Goal: Contribute content: Add original content to the website for others to see

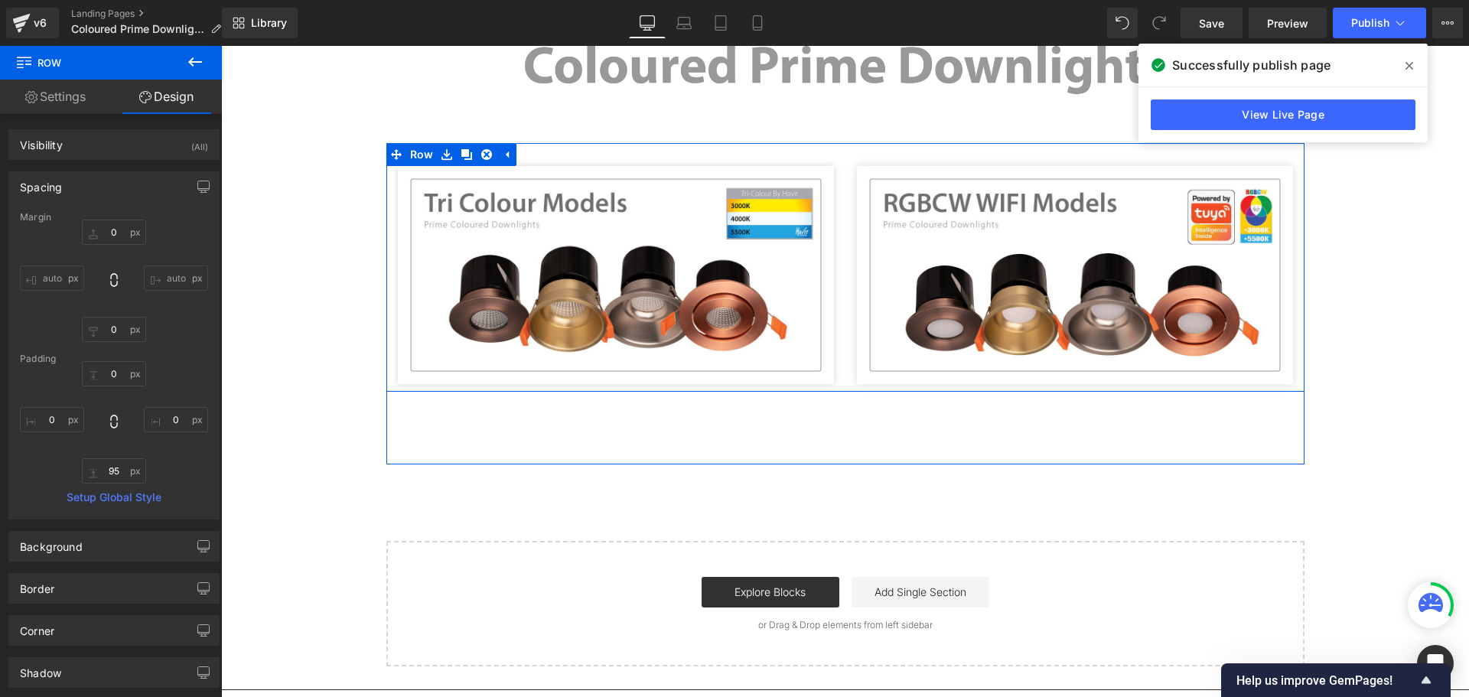
click at [1292, 269] on div "Image" at bounding box center [1075, 275] width 459 height 218
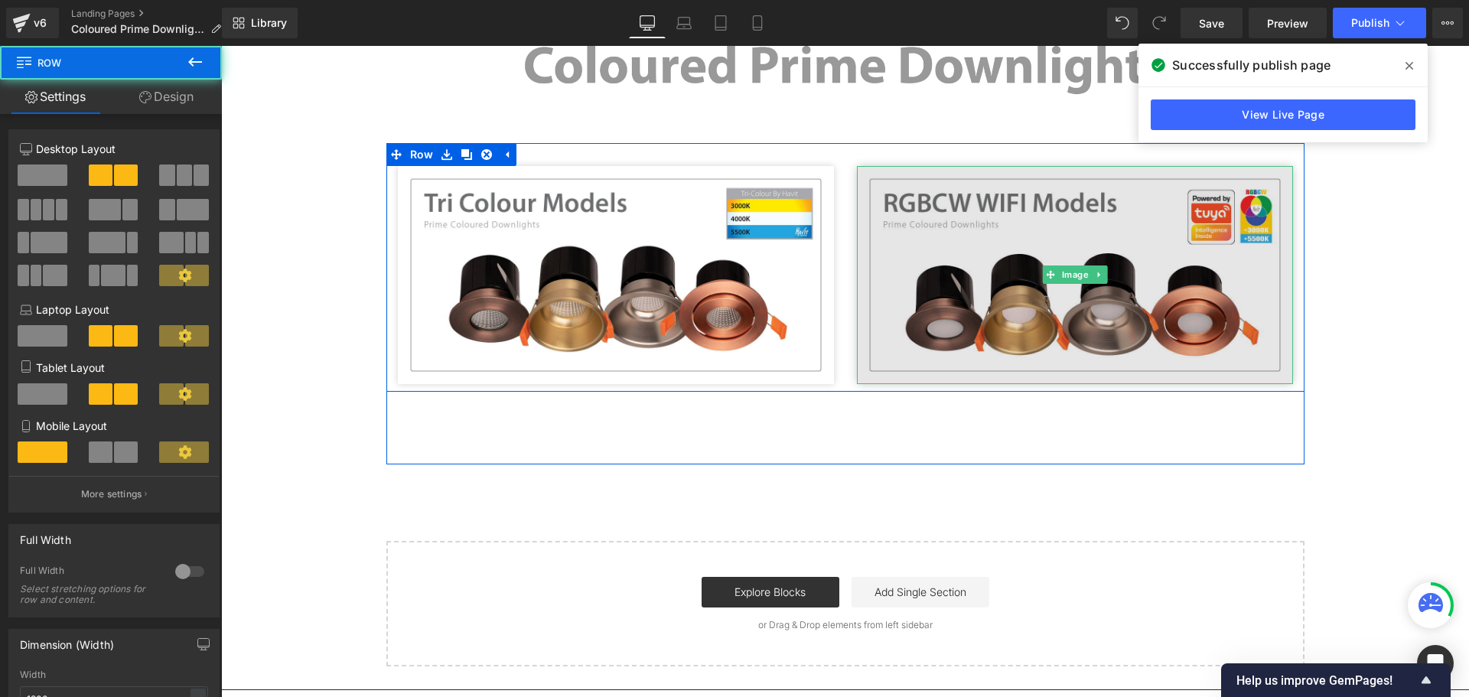
click at [1270, 276] on img at bounding box center [1075, 275] width 436 height 218
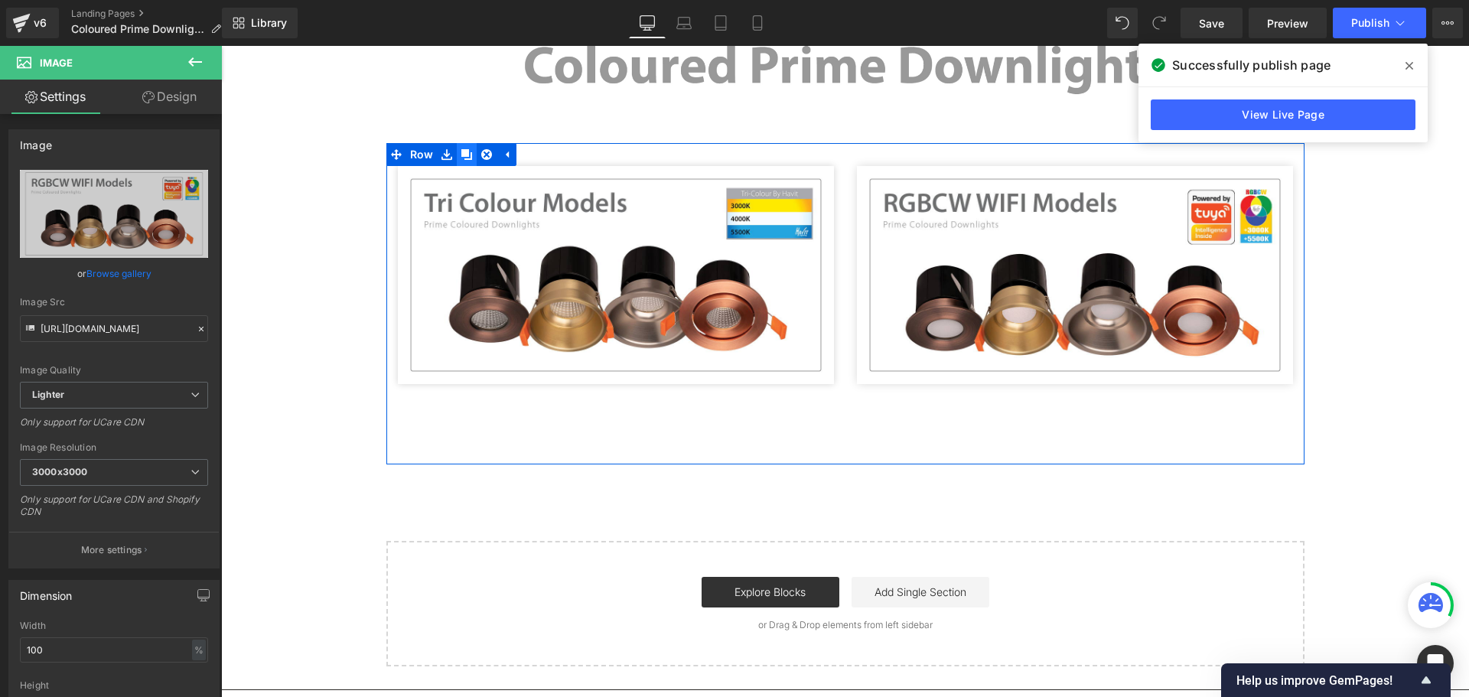
click at [457, 159] on link at bounding box center [467, 154] width 20 height 23
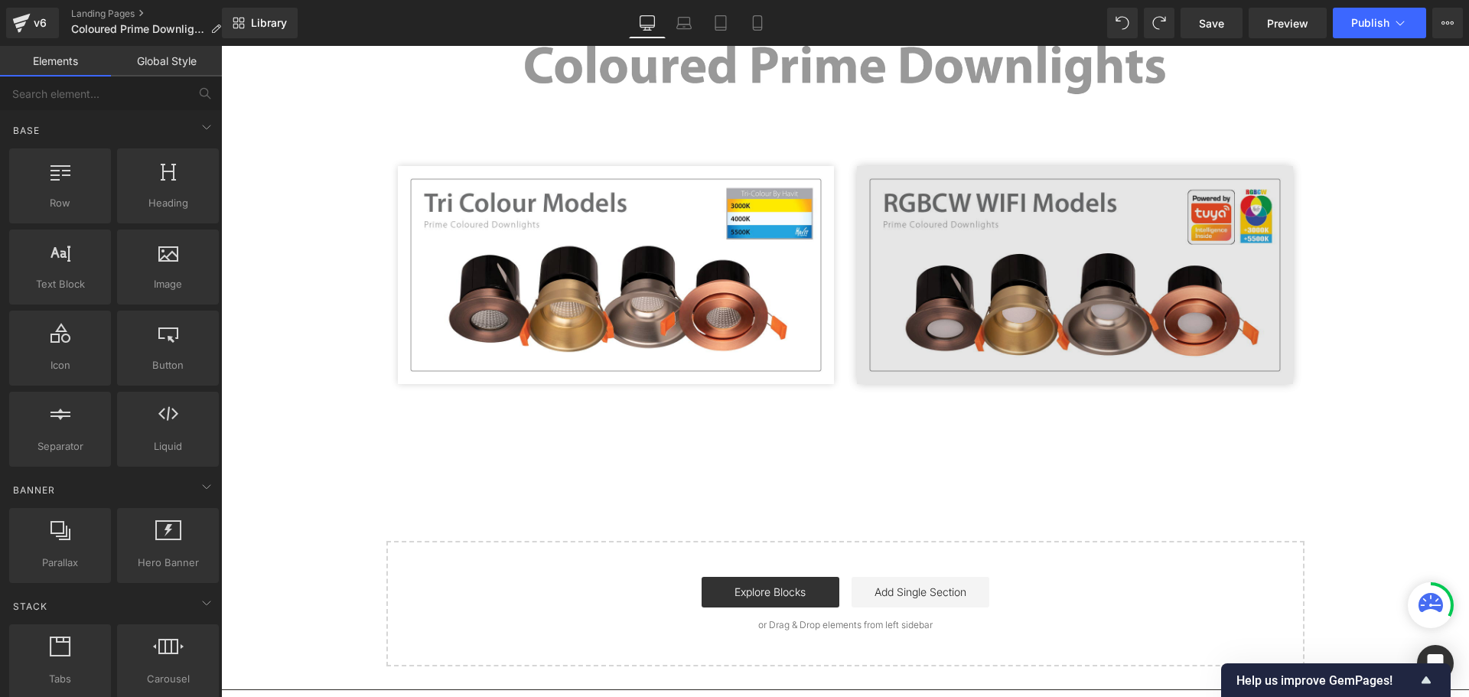
click at [1166, 261] on img at bounding box center [1075, 275] width 436 height 218
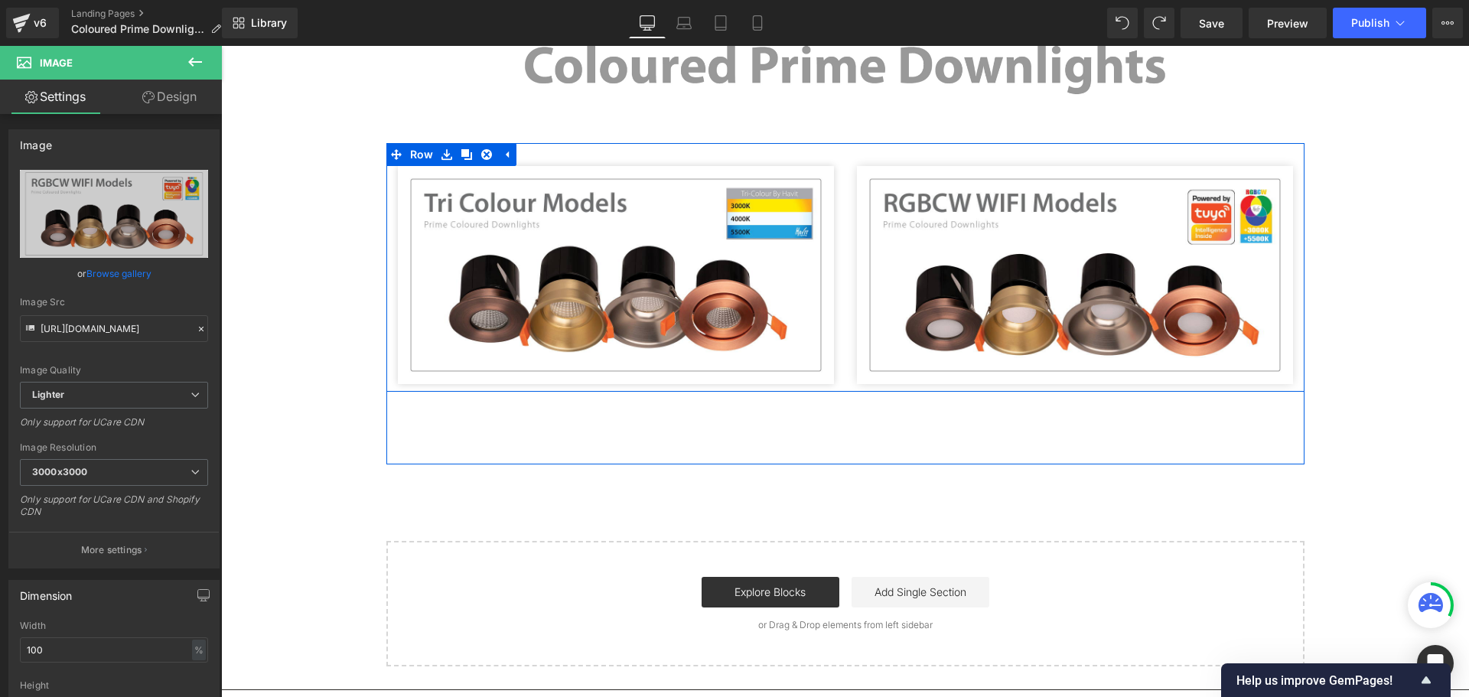
click at [837, 197] on div "Image" at bounding box center [615, 275] width 459 height 218
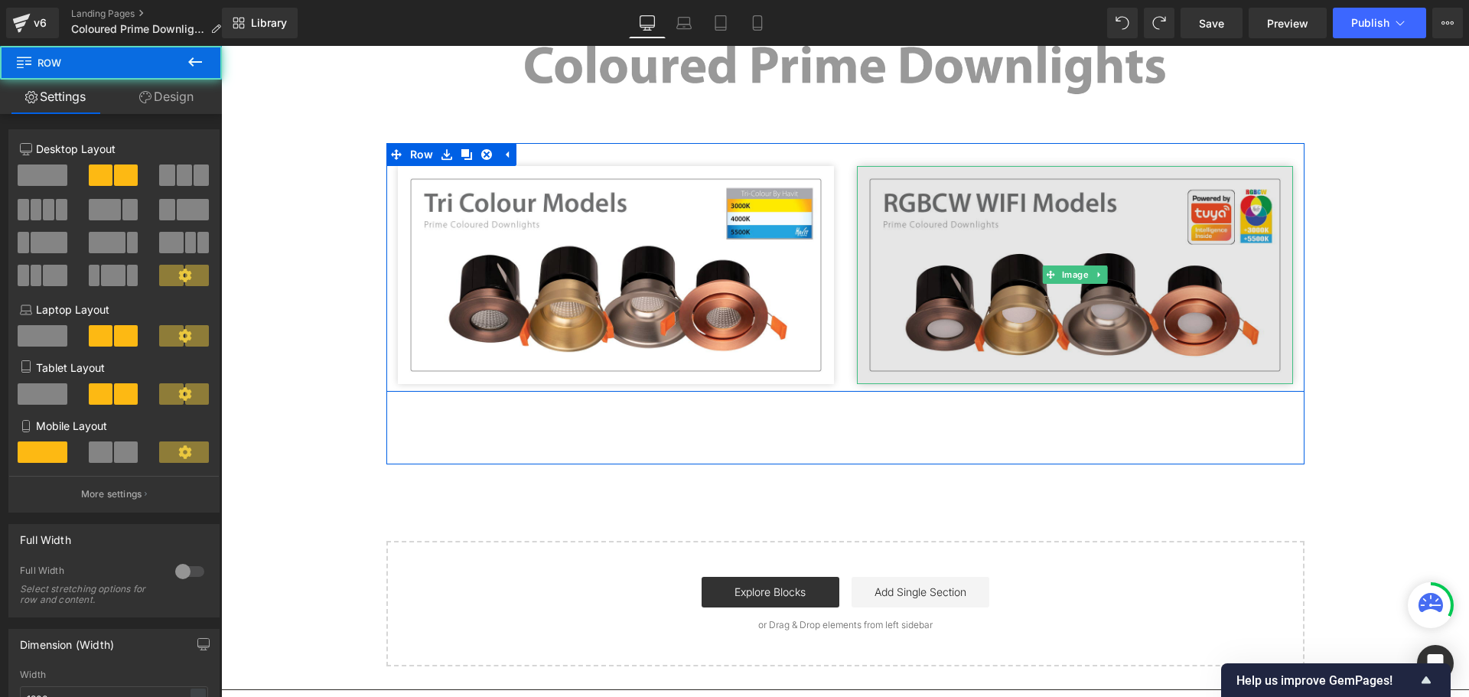
click at [1085, 191] on img at bounding box center [1075, 275] width 436 height 218
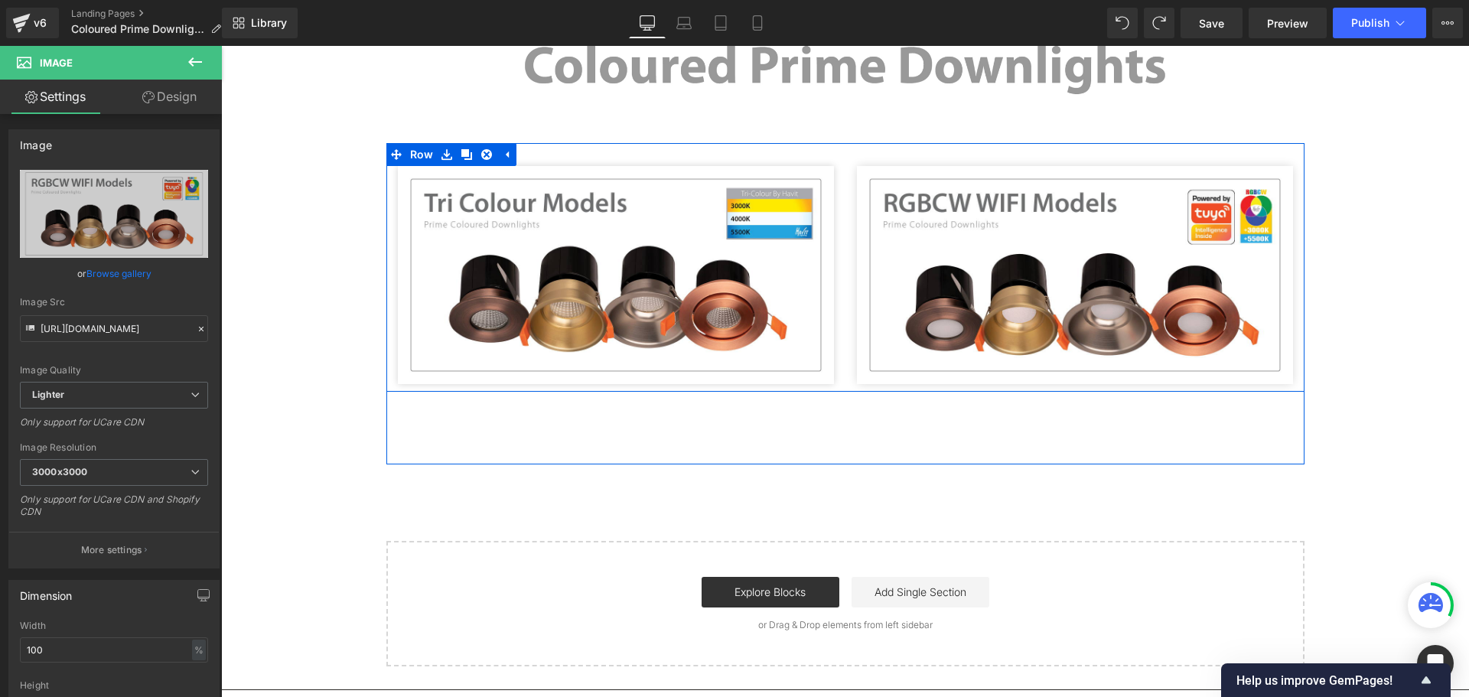
click at [846, 204] on div "Image" at bounding box center [1075, 275] width 459 height 218
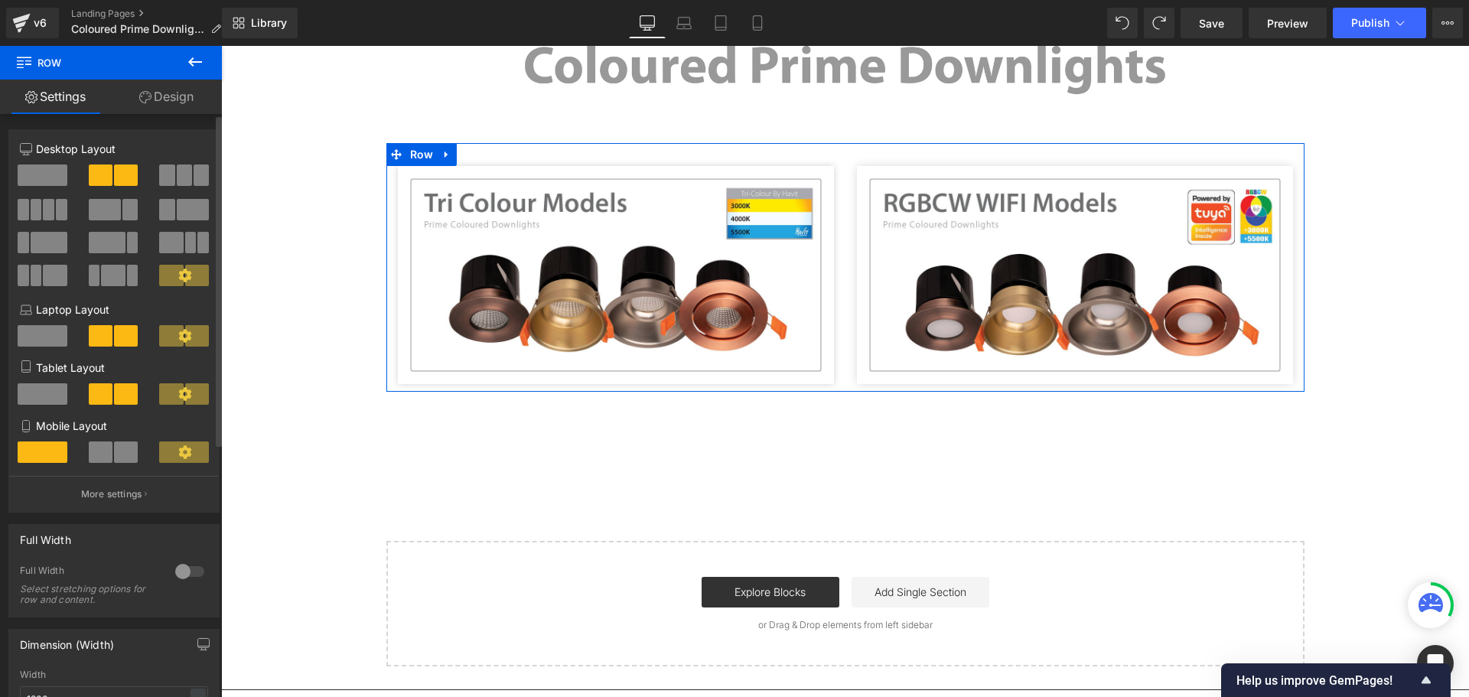
click at [184, 174] on span at bounding box center [184, 175] width 15 height 21
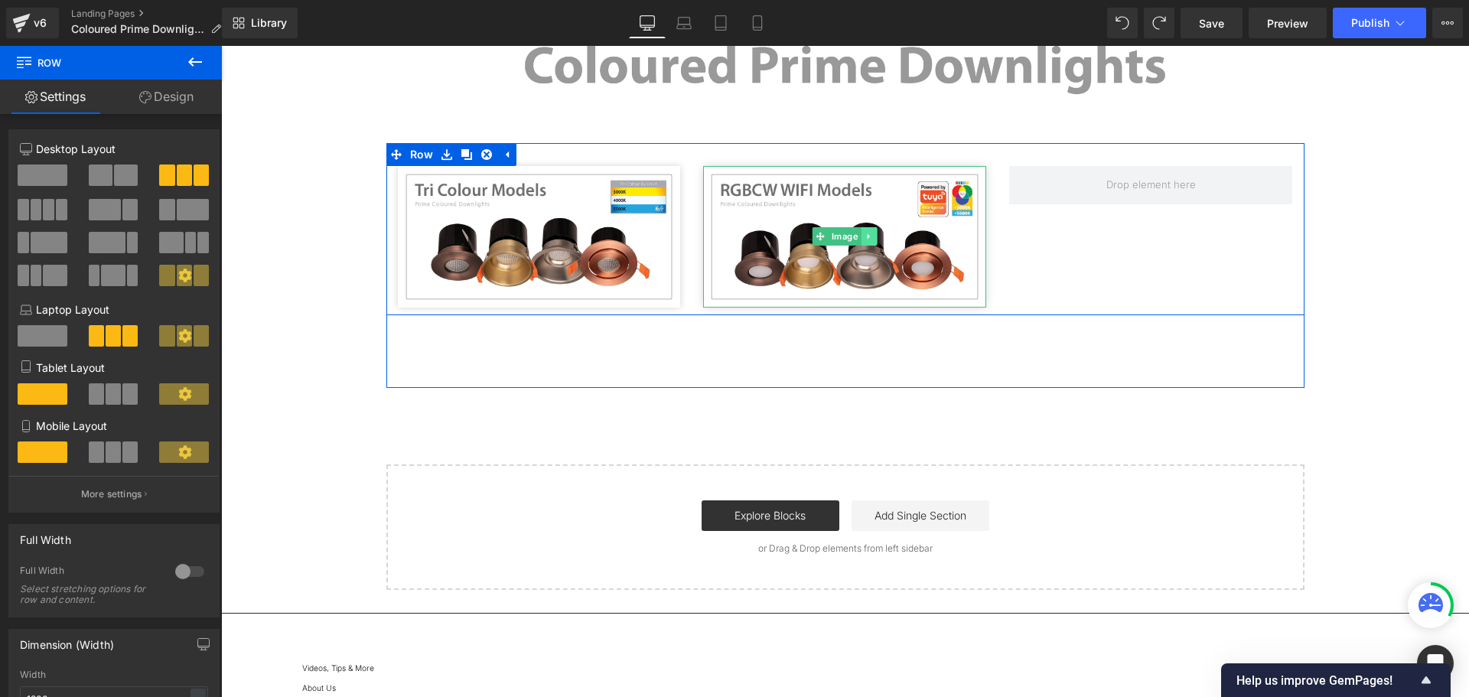
click at [866, 233] on icon at bounding box center [870, 236] width 8 height 9
click at [859, 236] on icon at bounding box center [861, 236] width 8 height 9
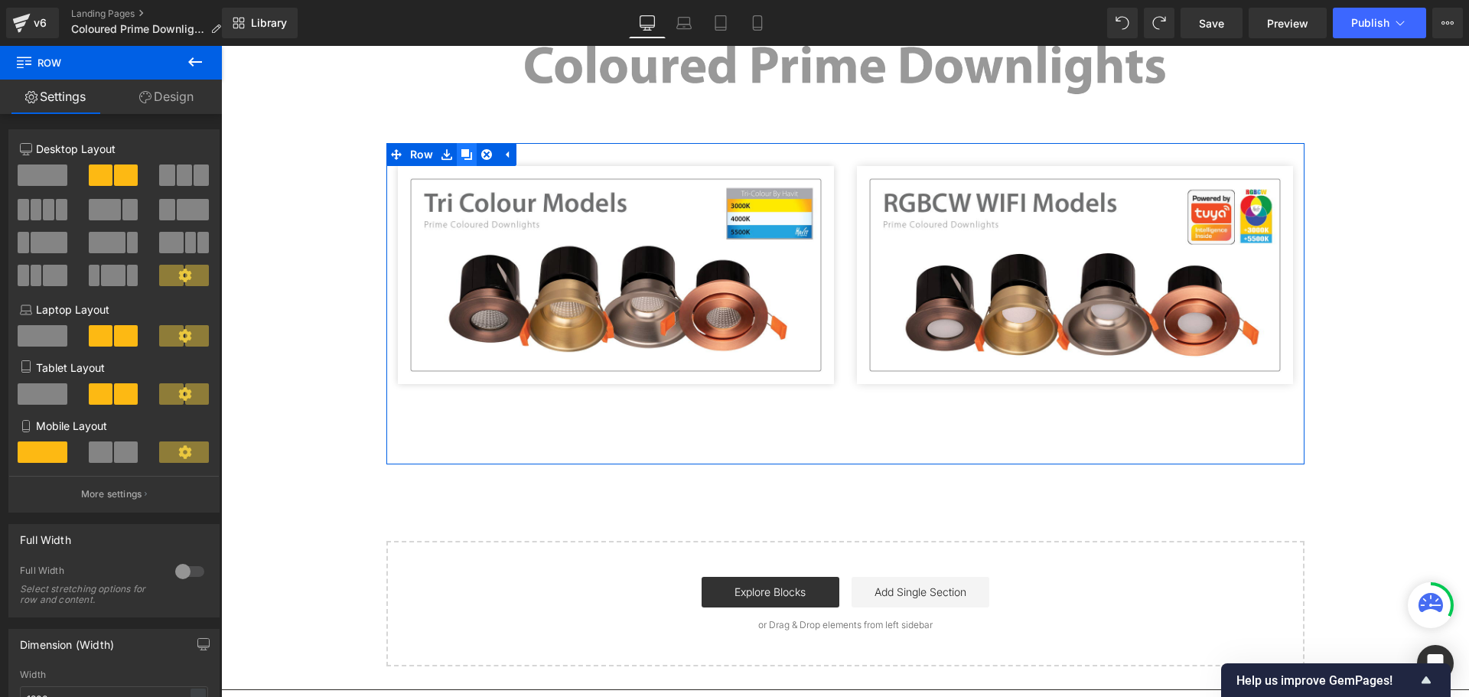
click at [461, 155] on icon at bounding box center [466, 154] width 11 height 11
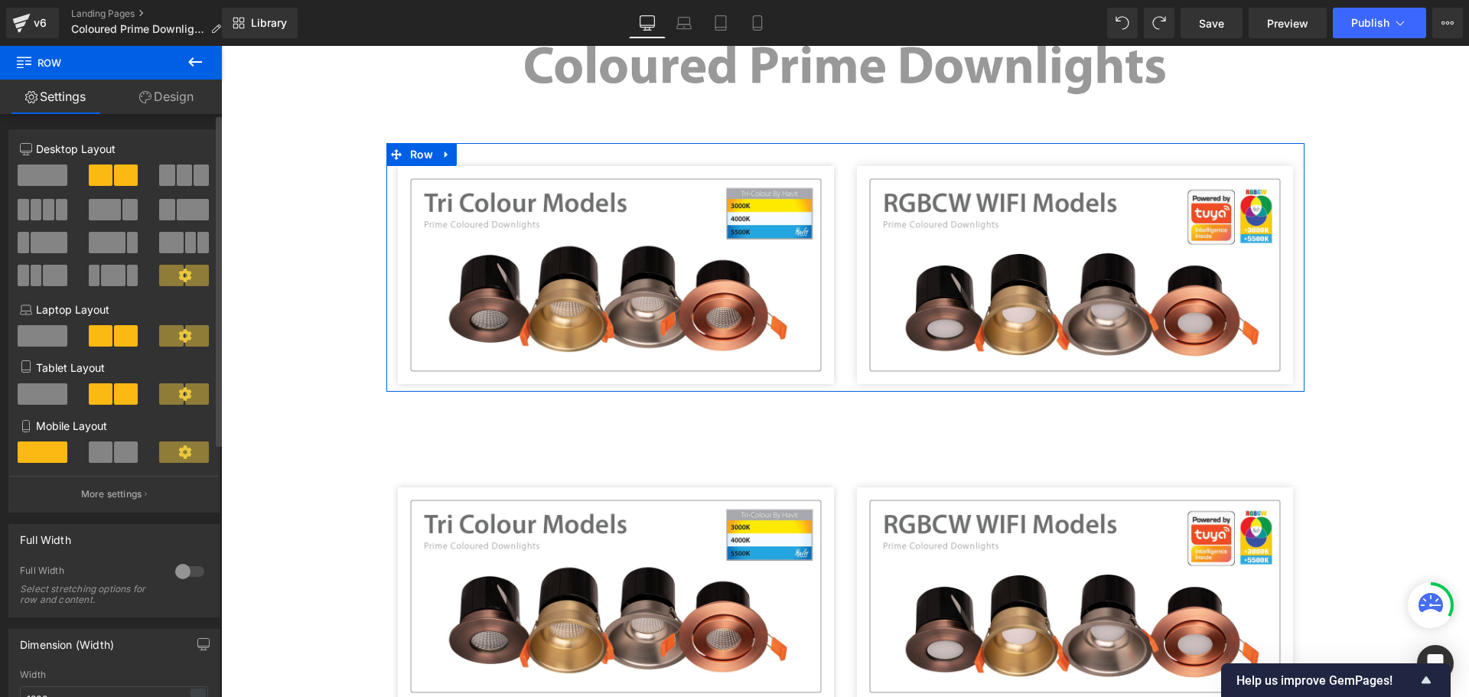
click at [50, 173] on span at bounding box center [43, 175] width 50 height 21
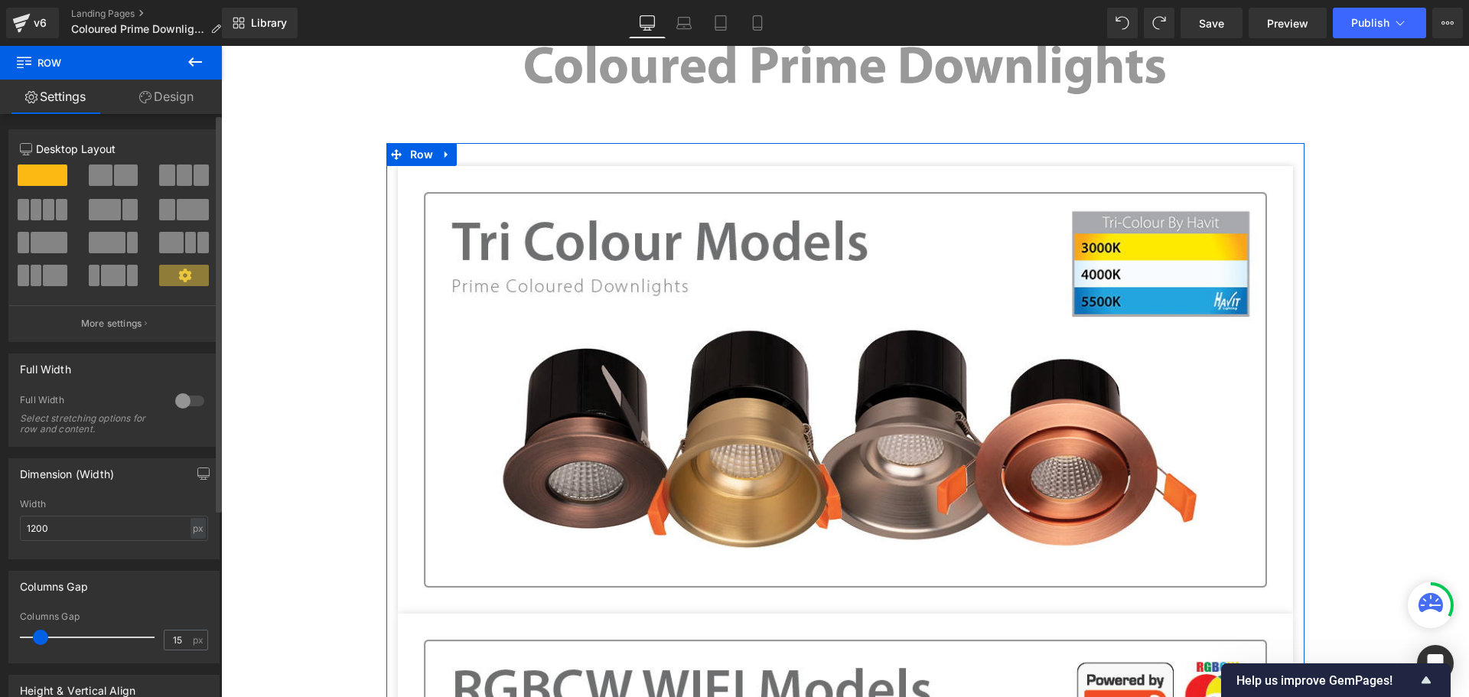
click at [103, 174] on span at bounding box center [101, 175] width 24 height 21
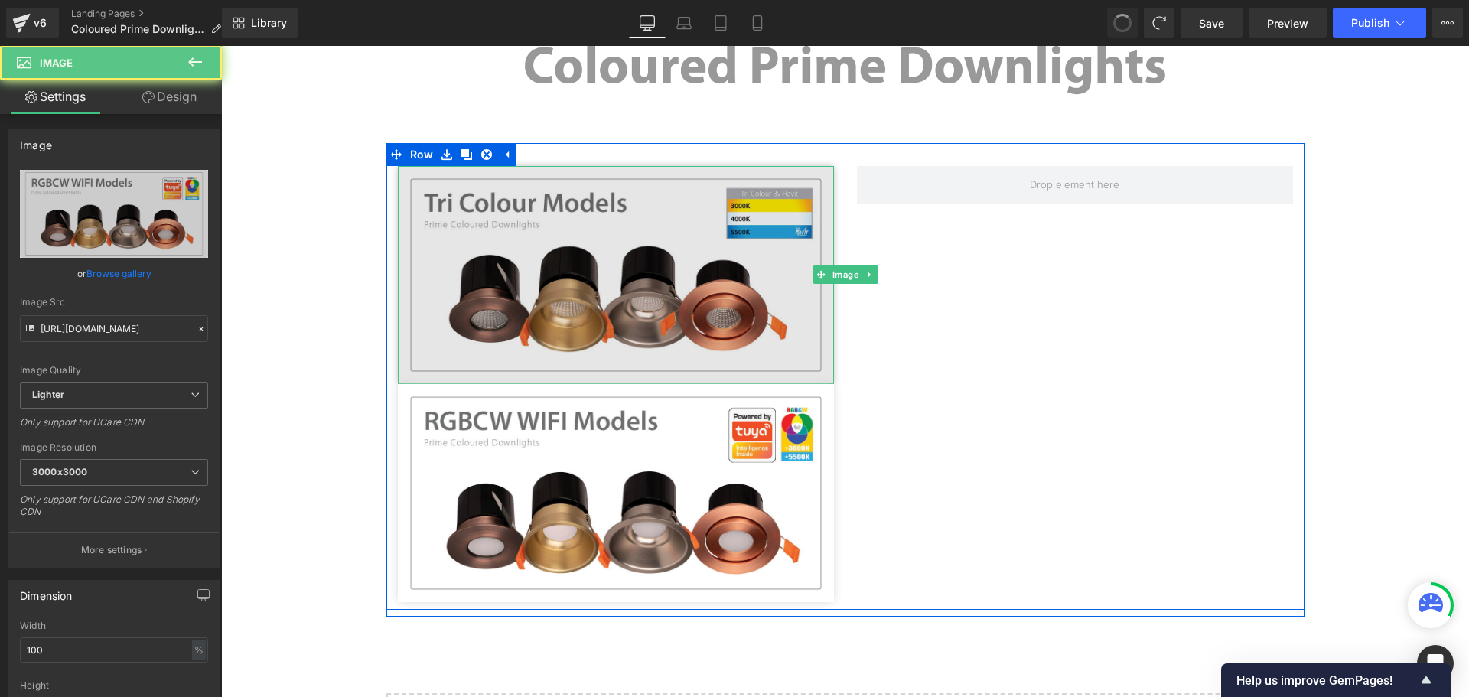
type input "https://havit.com.au/collections/triac-dimmable"
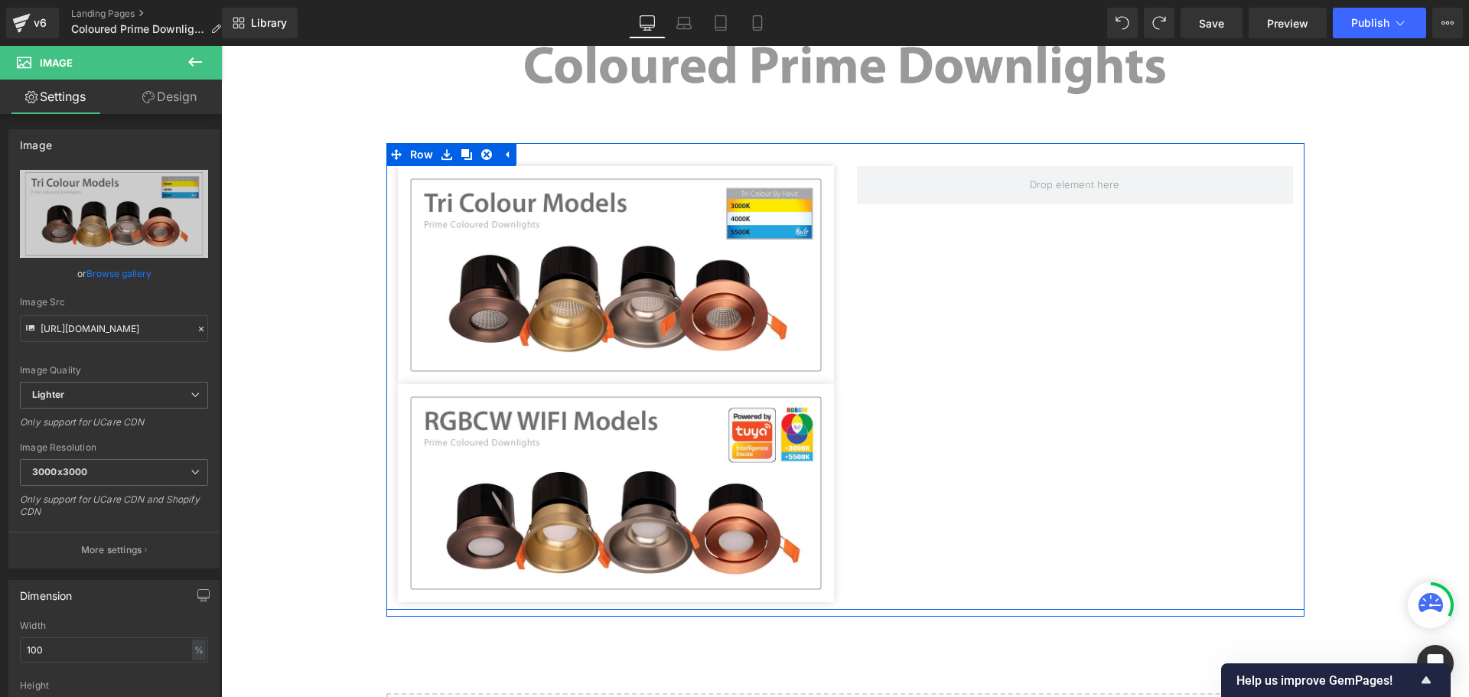
click at [892, 305] on div "Image Image Row" at bounding box center [845, 376] width 918 height 467
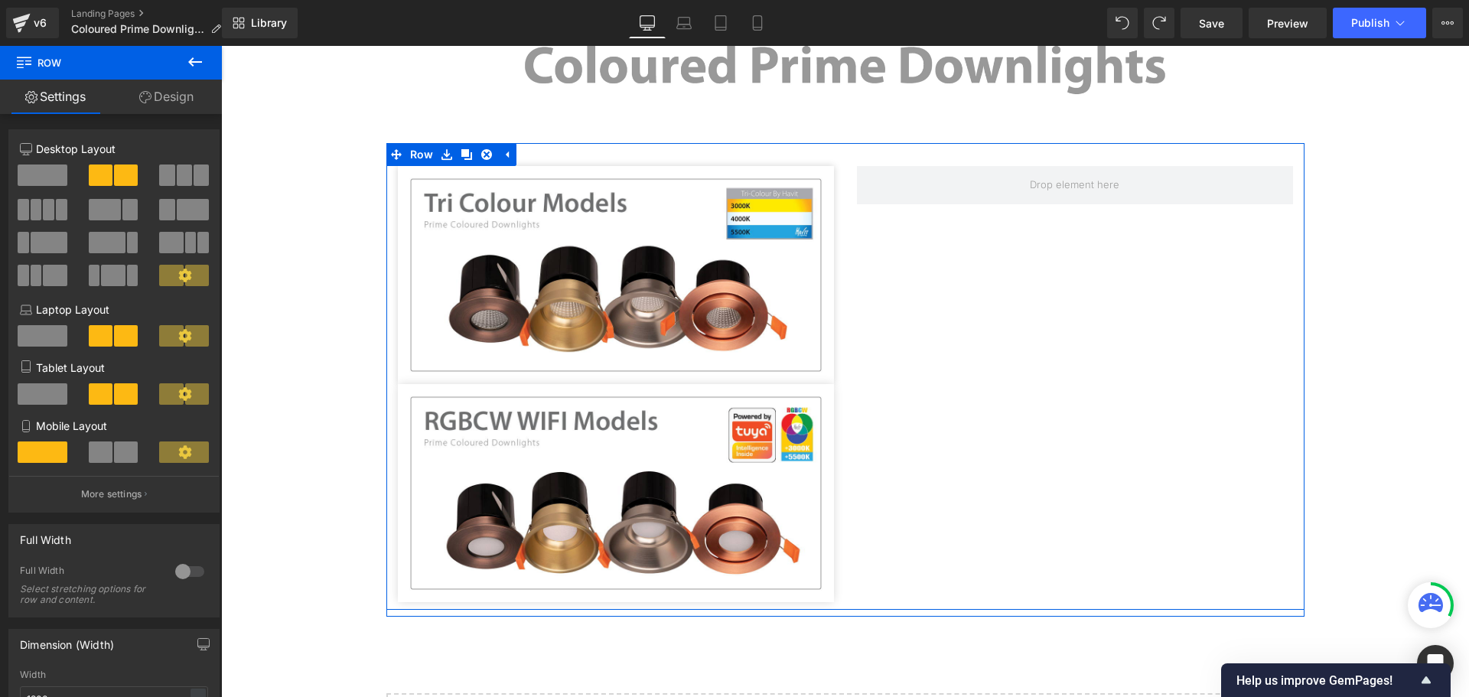
click at [865, 263] on div "Image Image Row" at bounding box center [845, 376] width 918 height 467
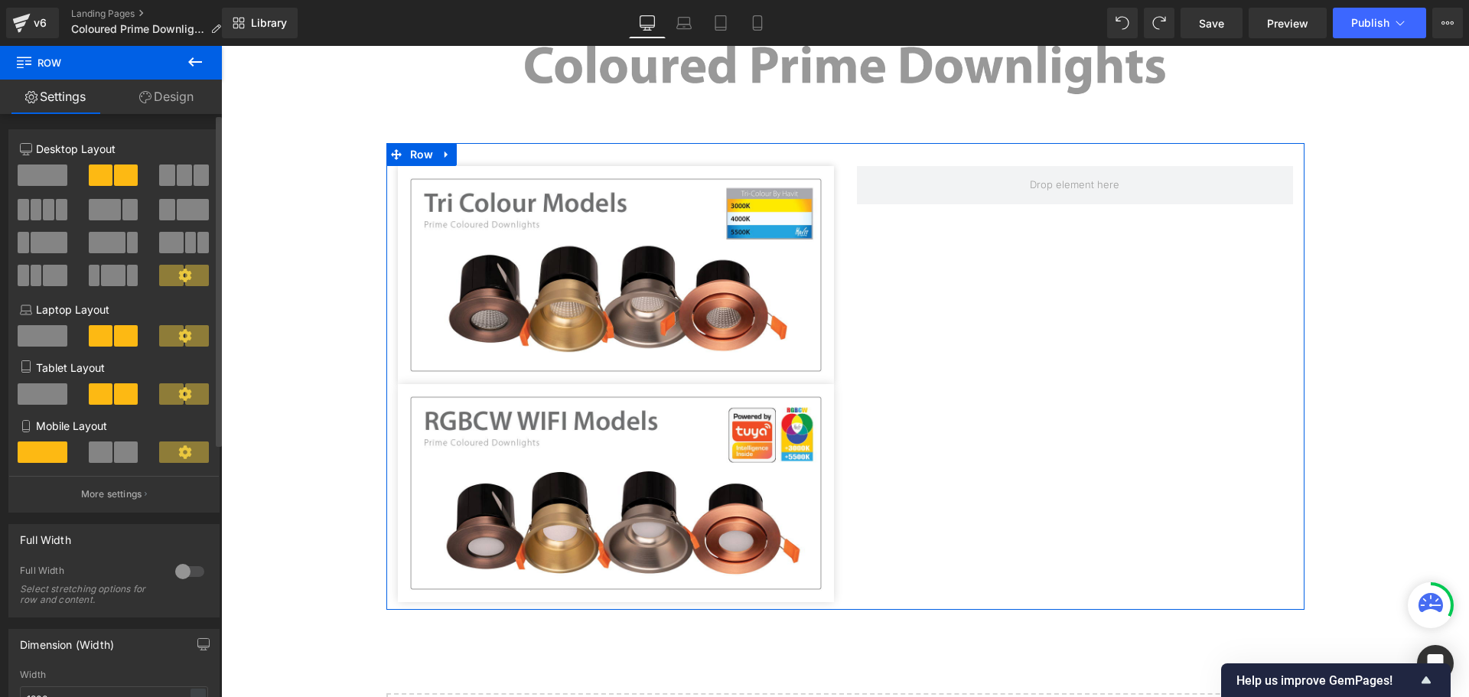
click at [171, 177] on button at bounding box center [184, 175] width 51 height 21
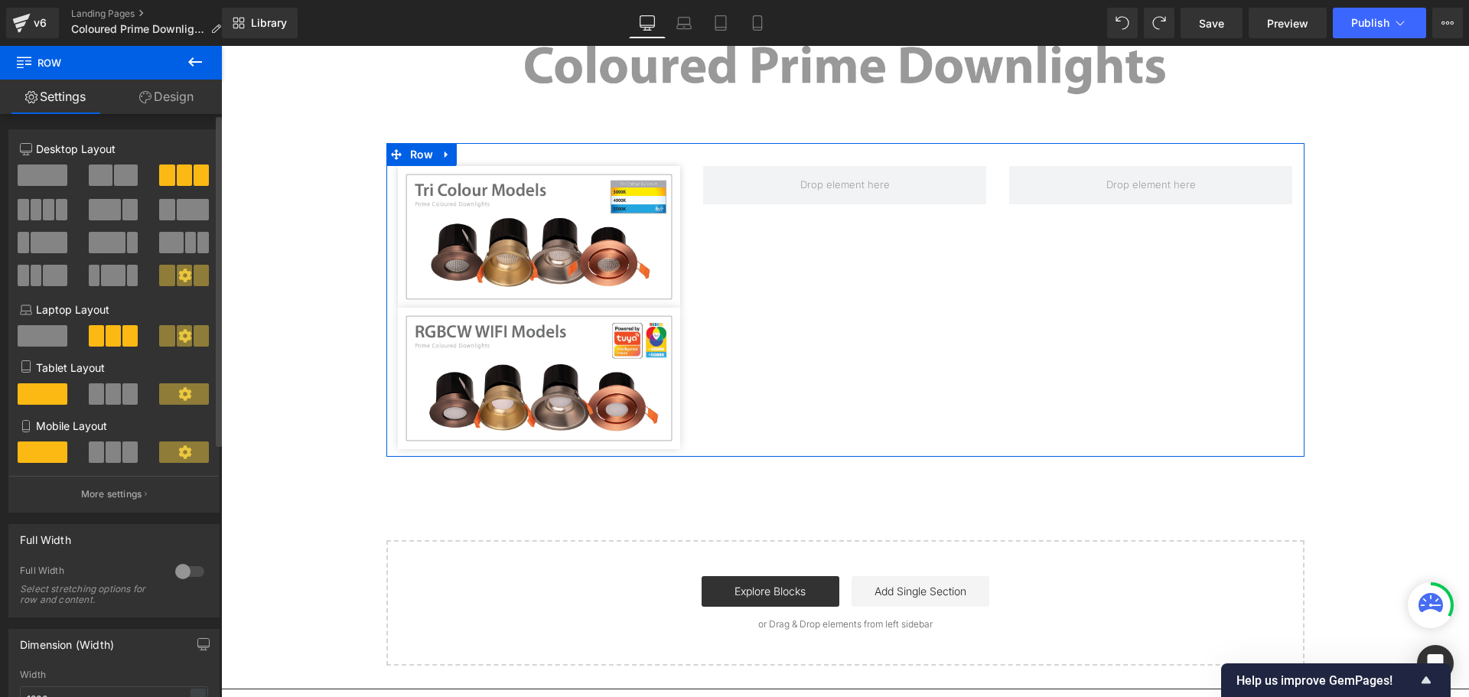
click at [126, 173] on span at bounding box center [126, 175] width 24 height 21
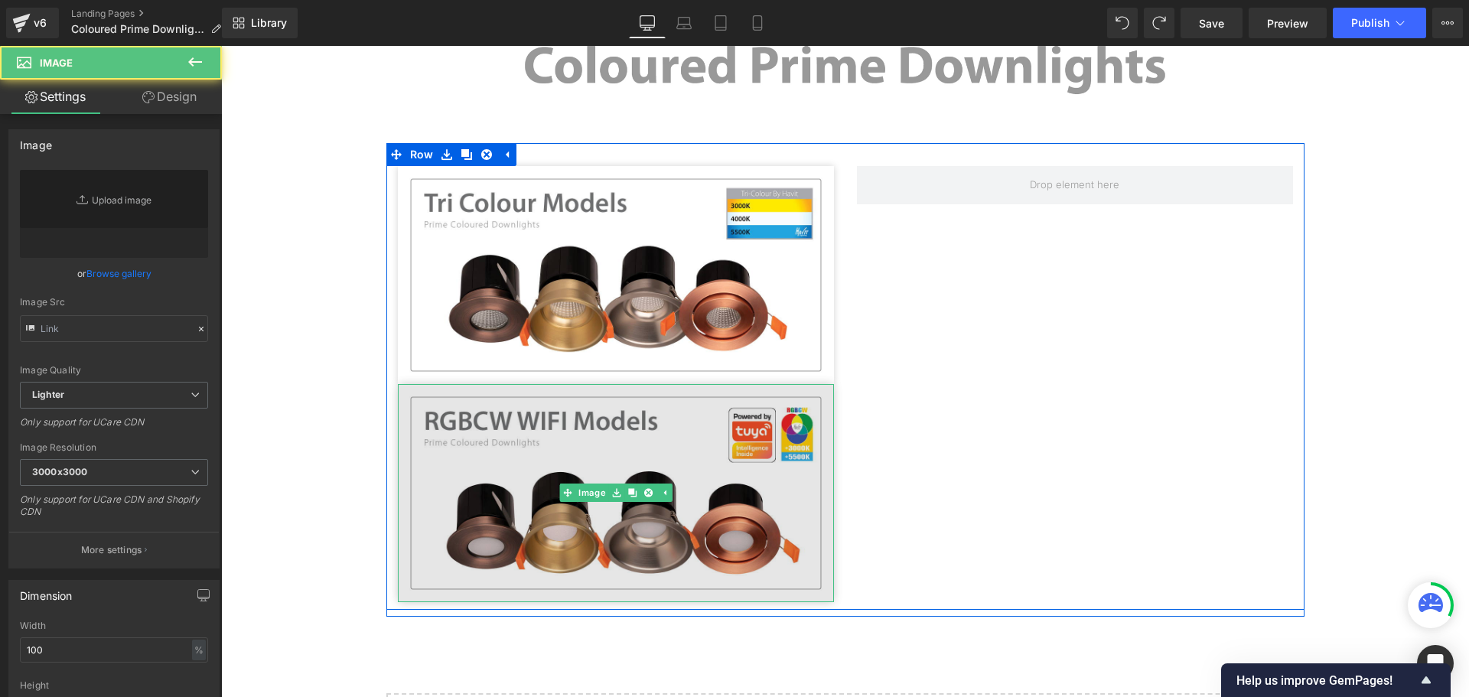
type input "[URL][DOMAIN_NAME]"
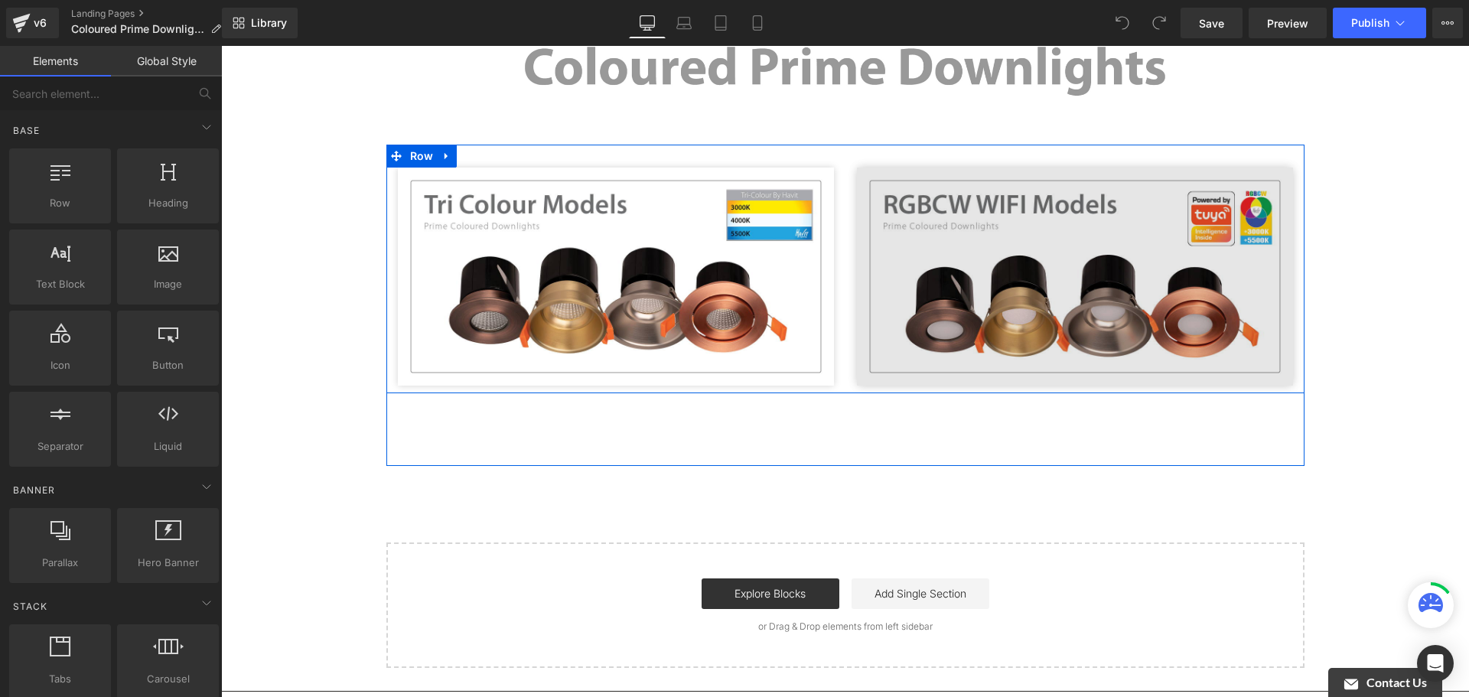
scroll to position [230, 0]
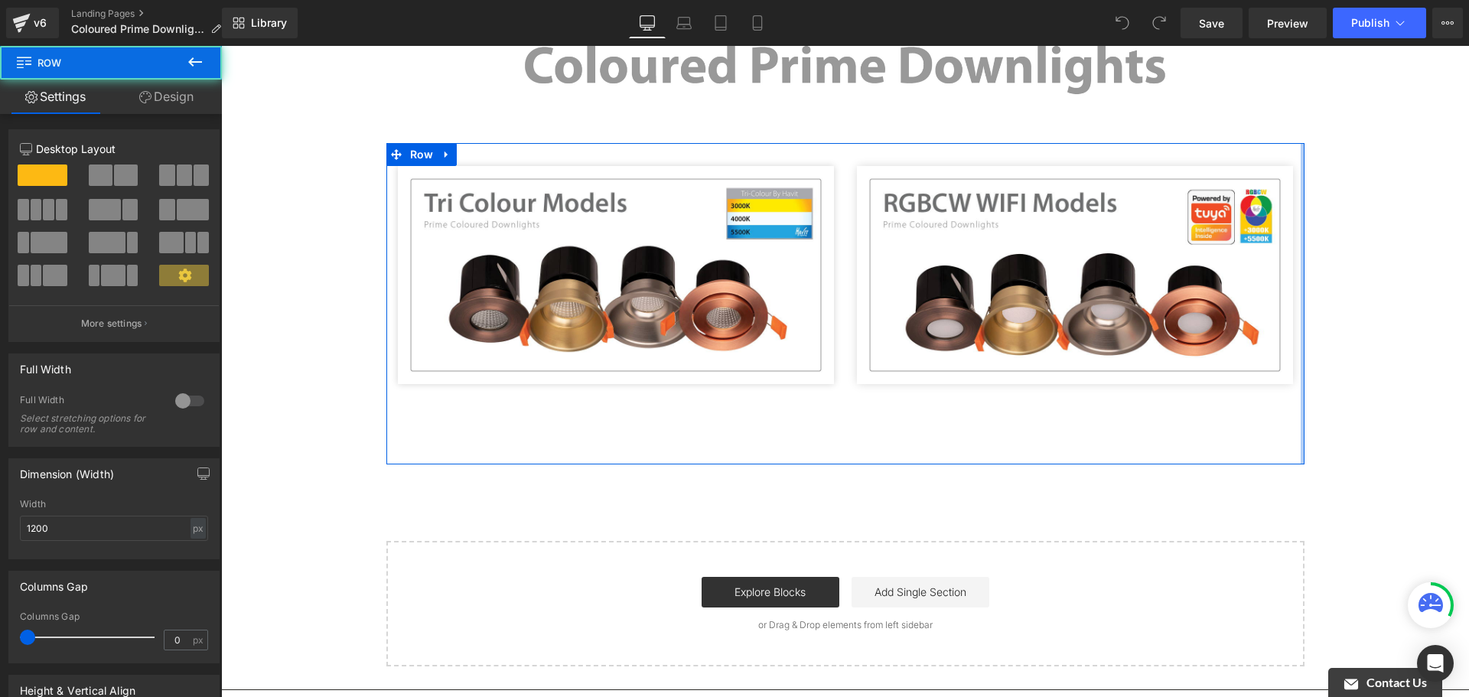
click at [1301, 343] on div at bounding box center [1303, 303] width 4 height 321
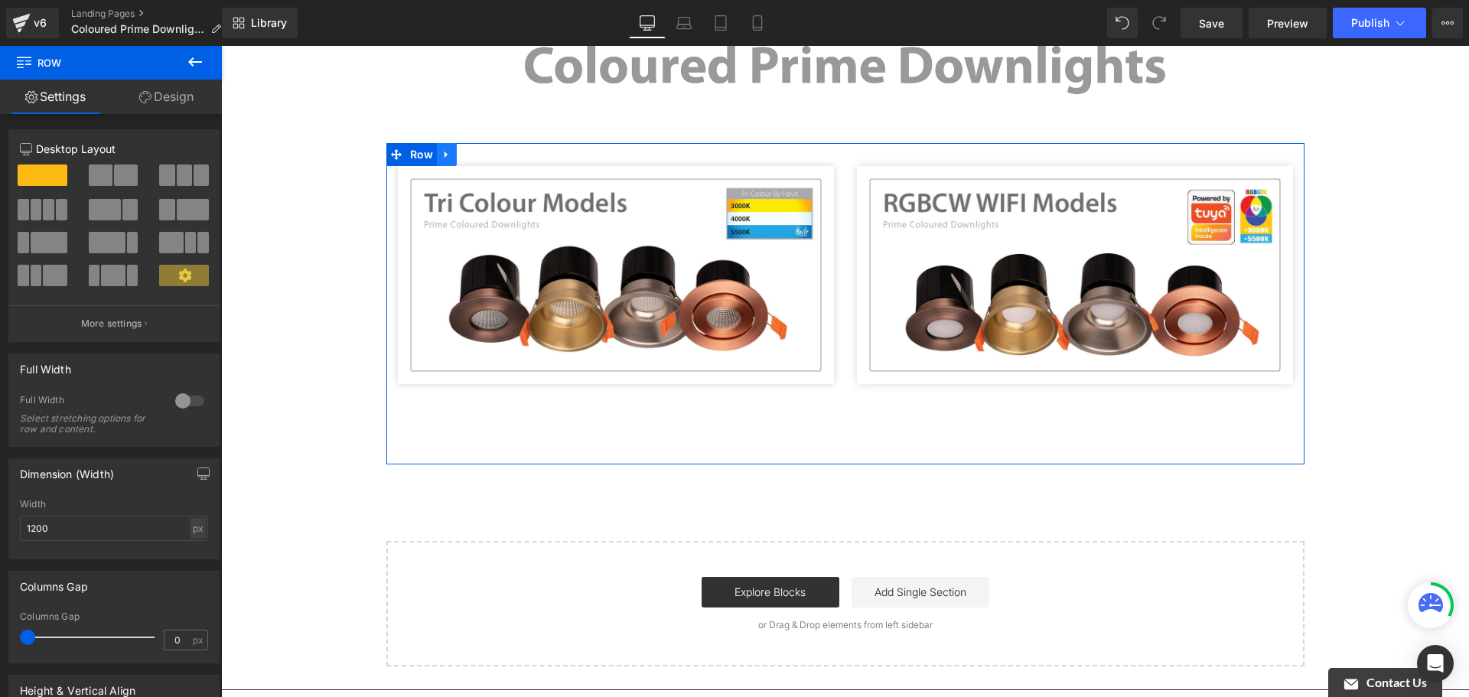
click at [442, 151] on icon at bounding box center [447, 153] width 11 height 11
click at [465, 154] on icon at bounding box center [466, 154] width 11 height 11
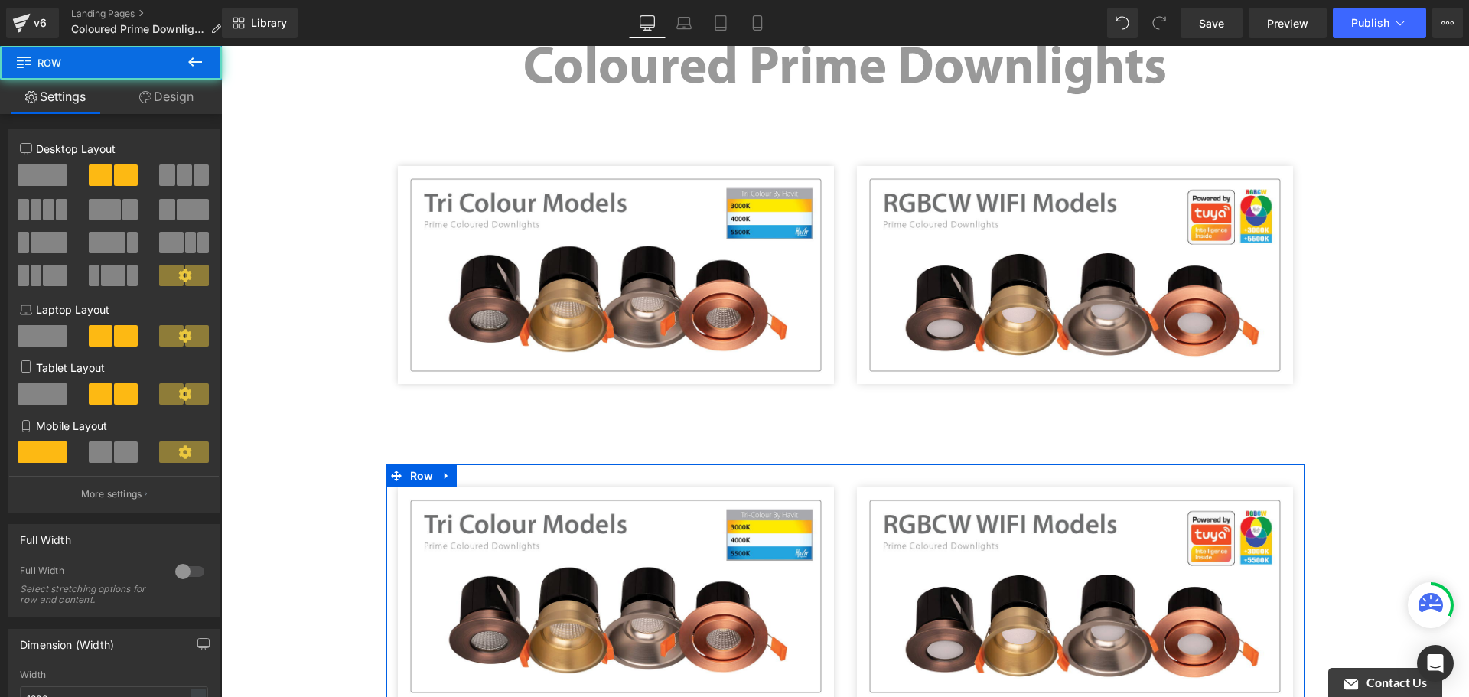
click at [832, 488] on div "Image" at bounding box center [615, 597] width 459 height 218
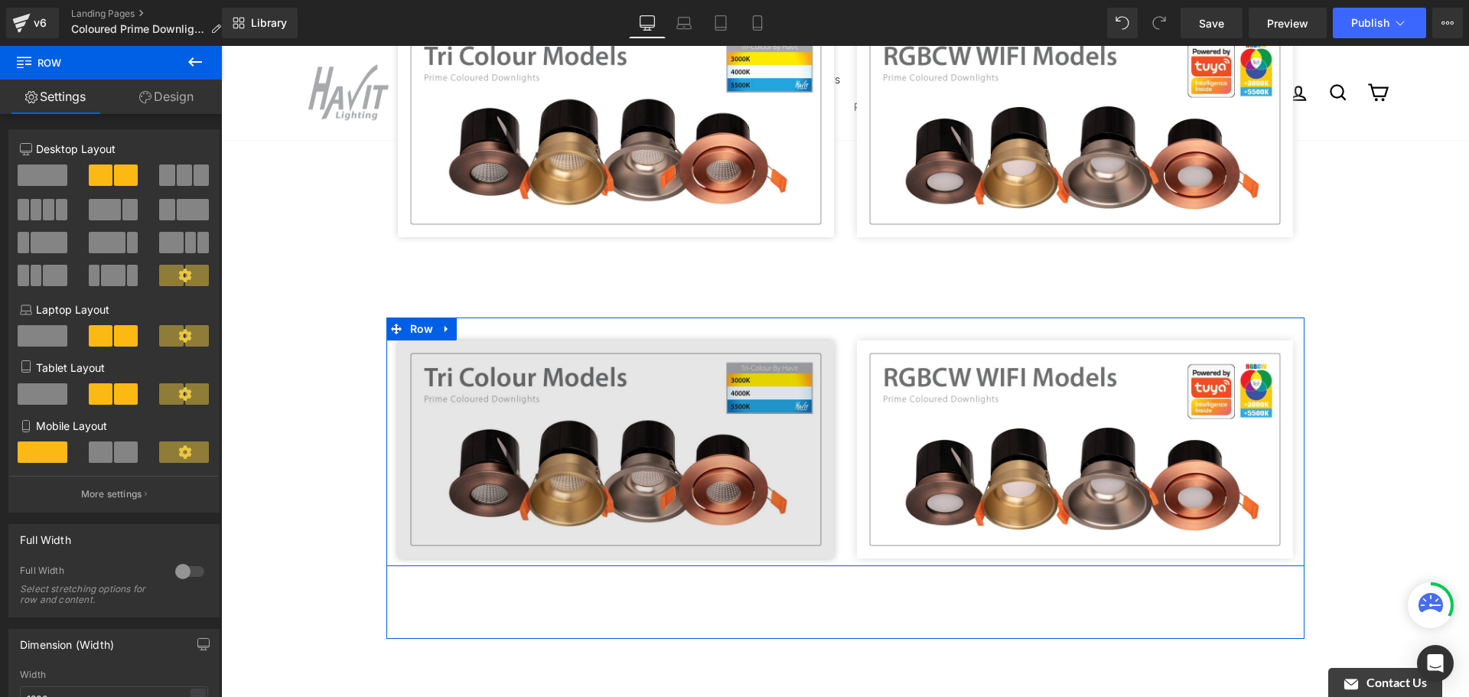
scroll to position [383, 0]
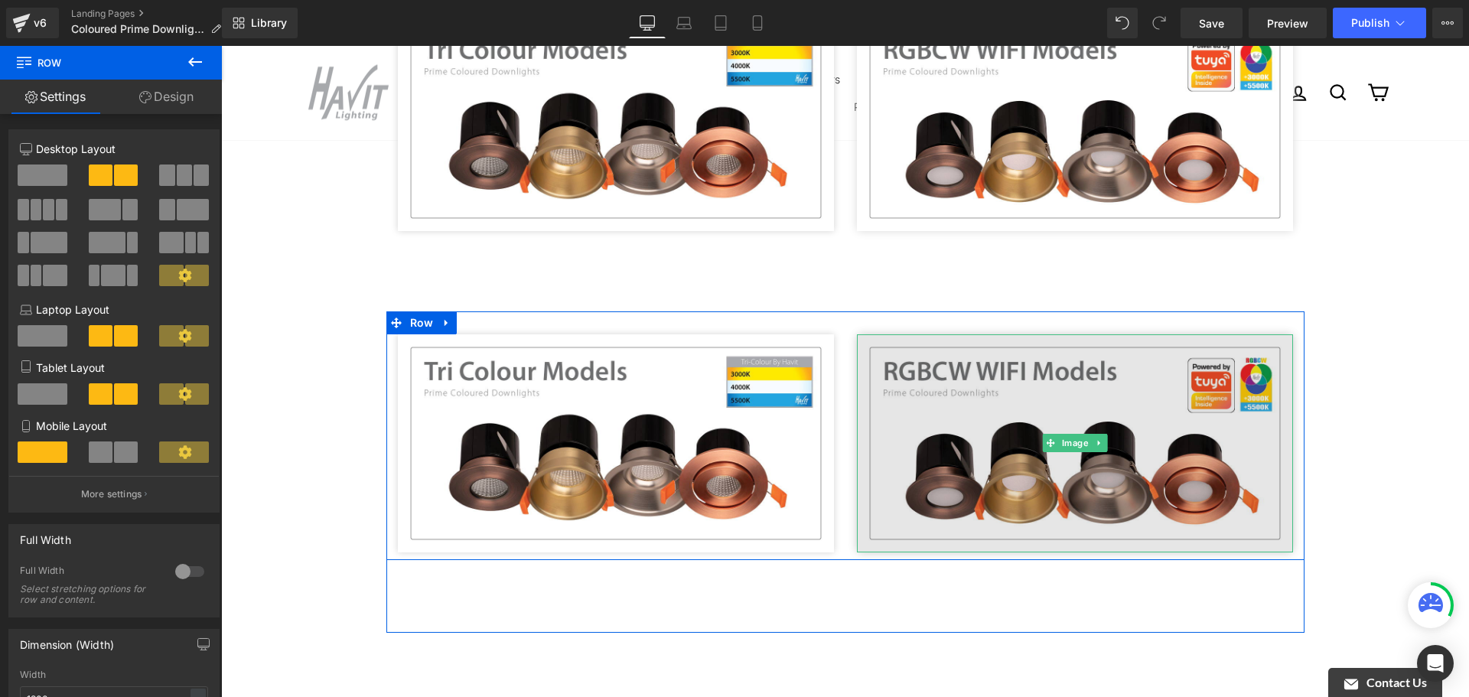
click at [886, 345] on img at bounding box center [1075, 443] width 436 height 218
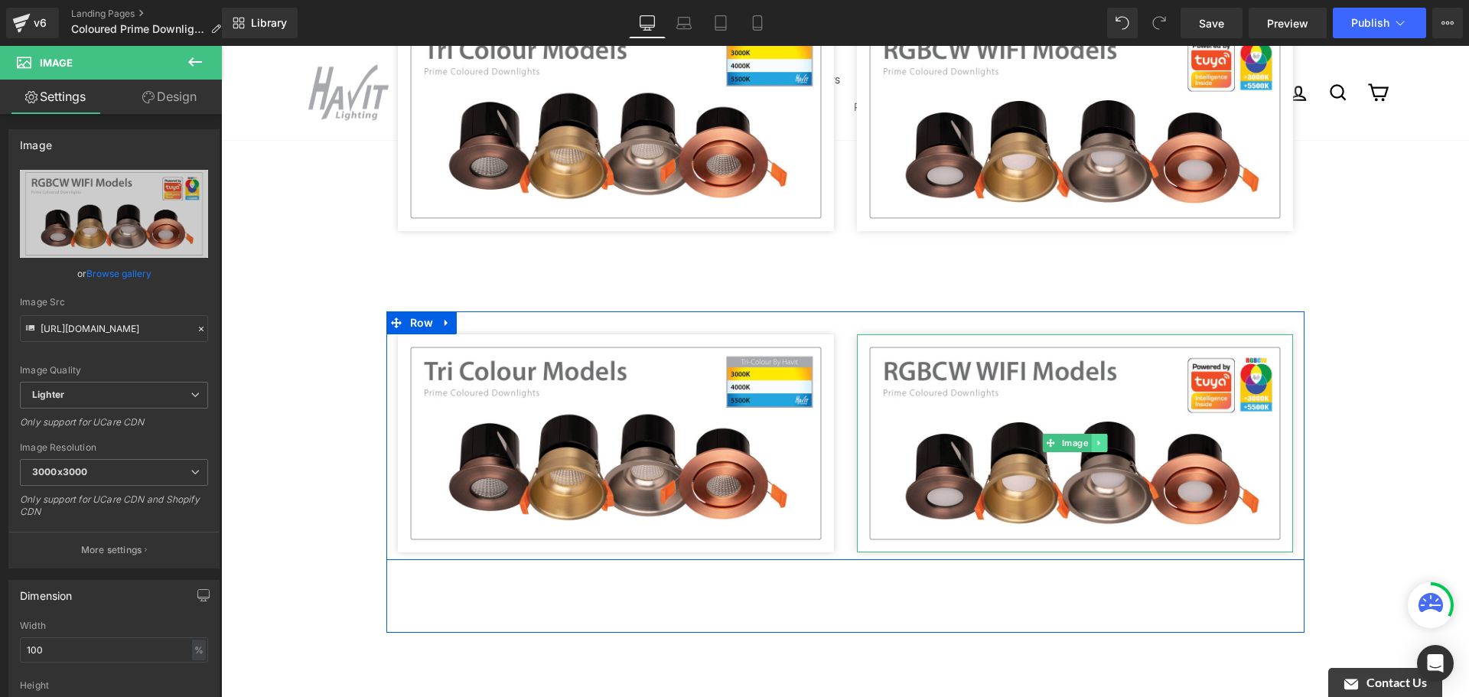
click at [1100, 437] on link at bounding box center [1099, 443] width 16 height 18
click at [1103, 440] on icon at bounding box center [1107, 443] width 8 height 8
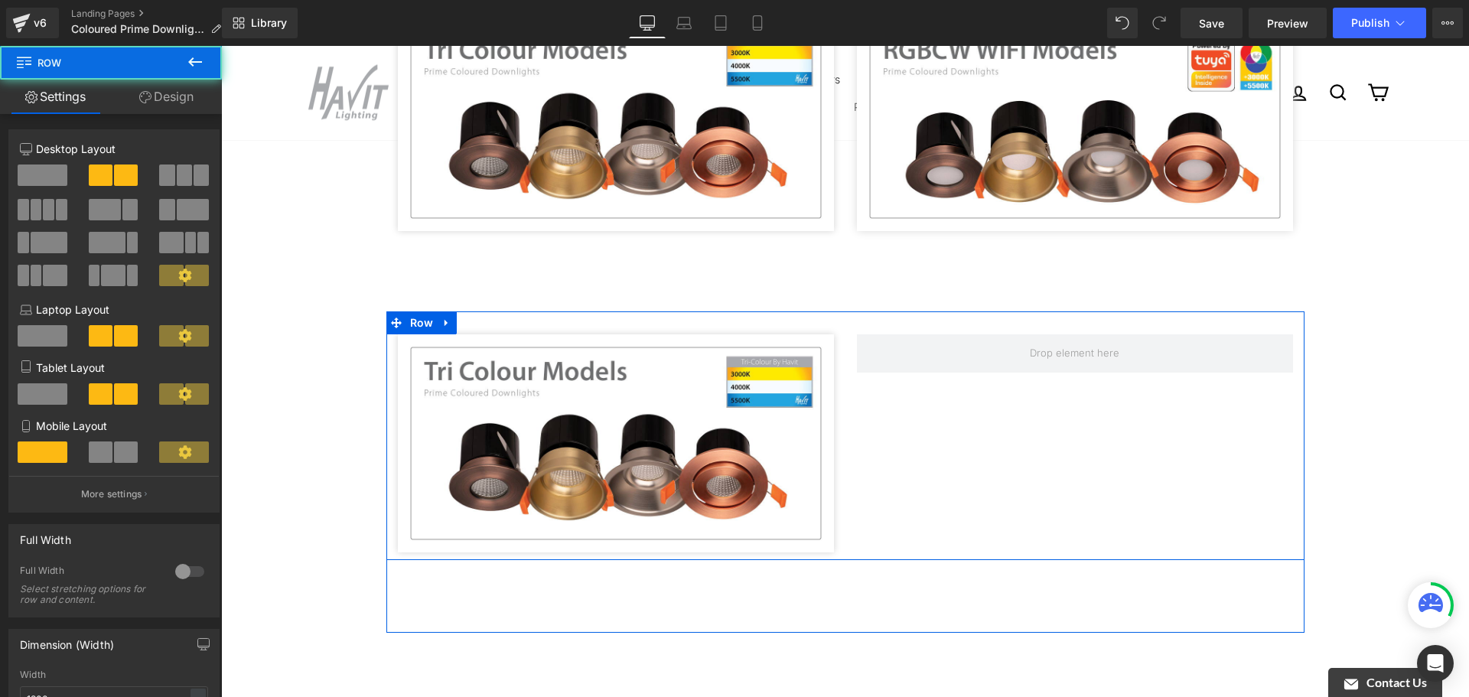
click at [1098, 422] on div "Image Row" at bounding box center [845, 435] width 918 height 249
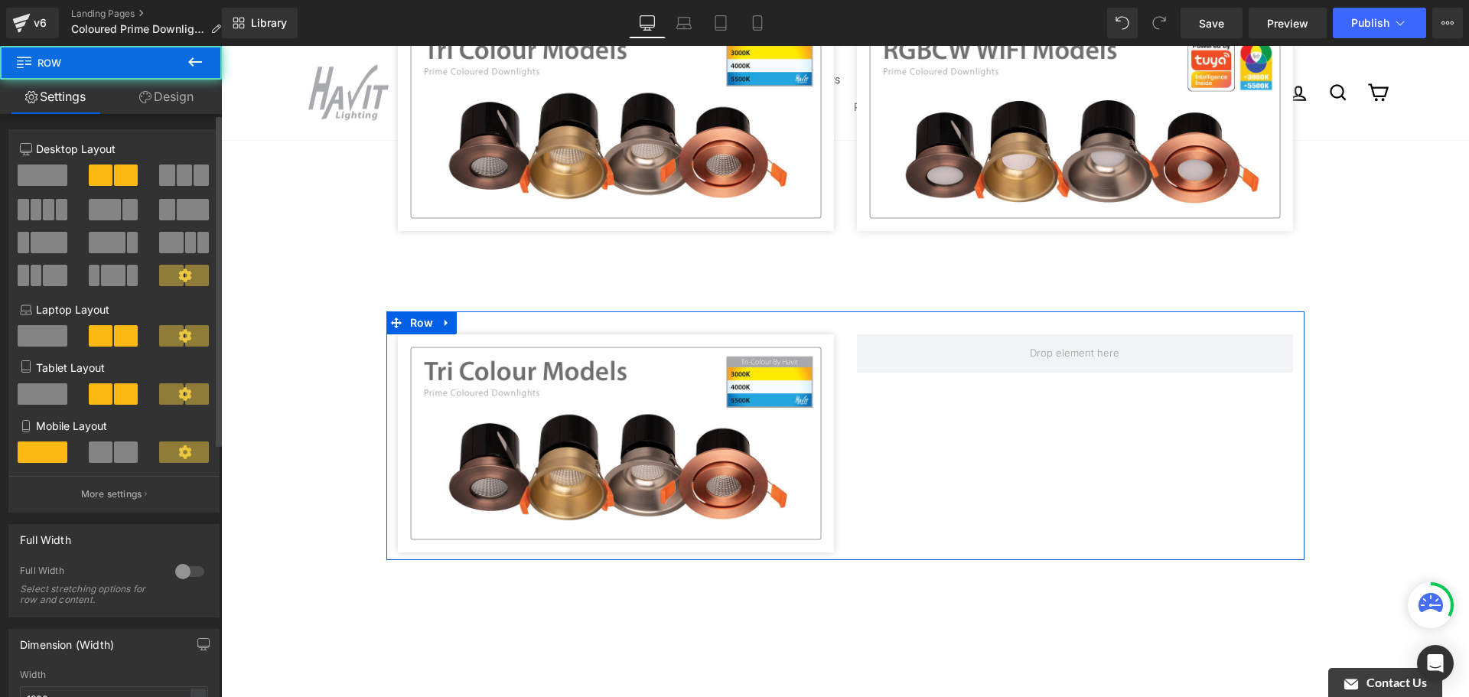
click at [71, 177] on div at bounding box center [43, 182] width 71 height 34
click at [59, 176] on span at bounding box center [43, 175] width 50 height 21
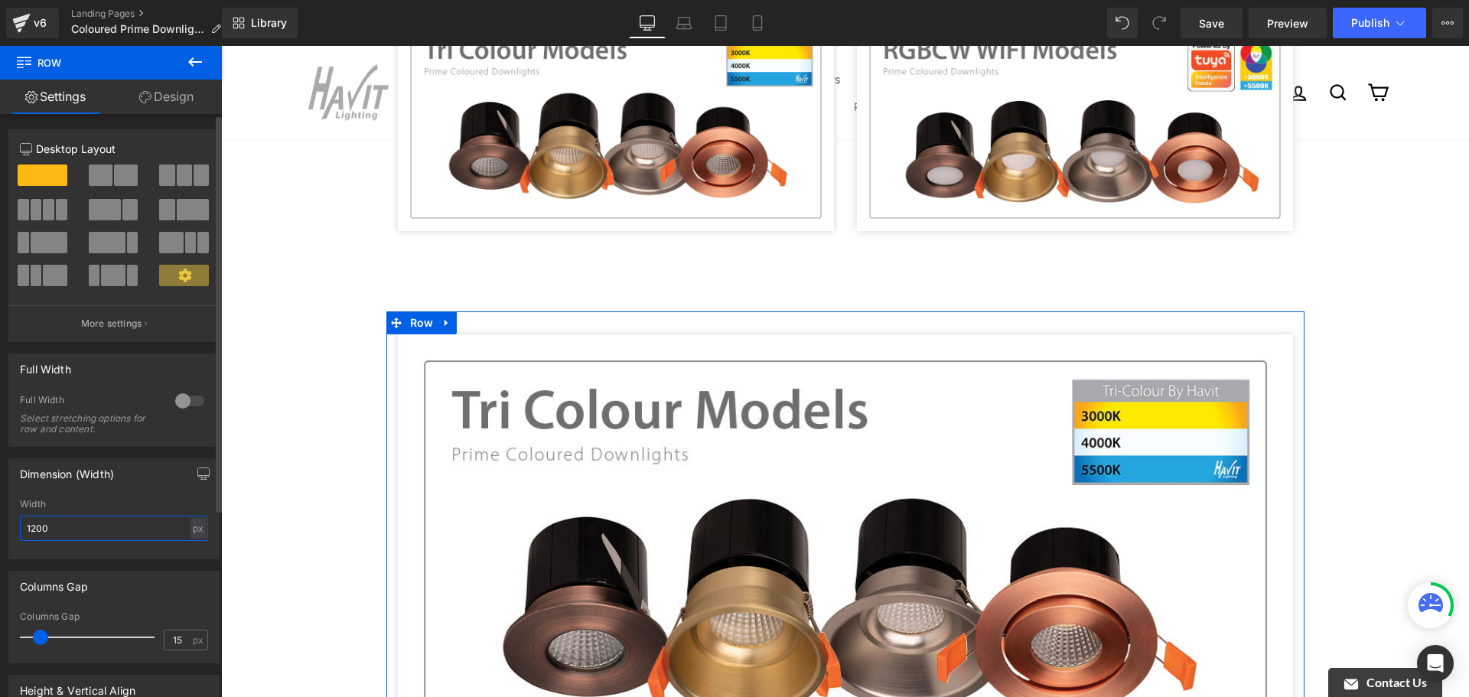
click at [157, 527] on input "1200" at bounding box center [114, 528] width 188 height 25
type input "600"
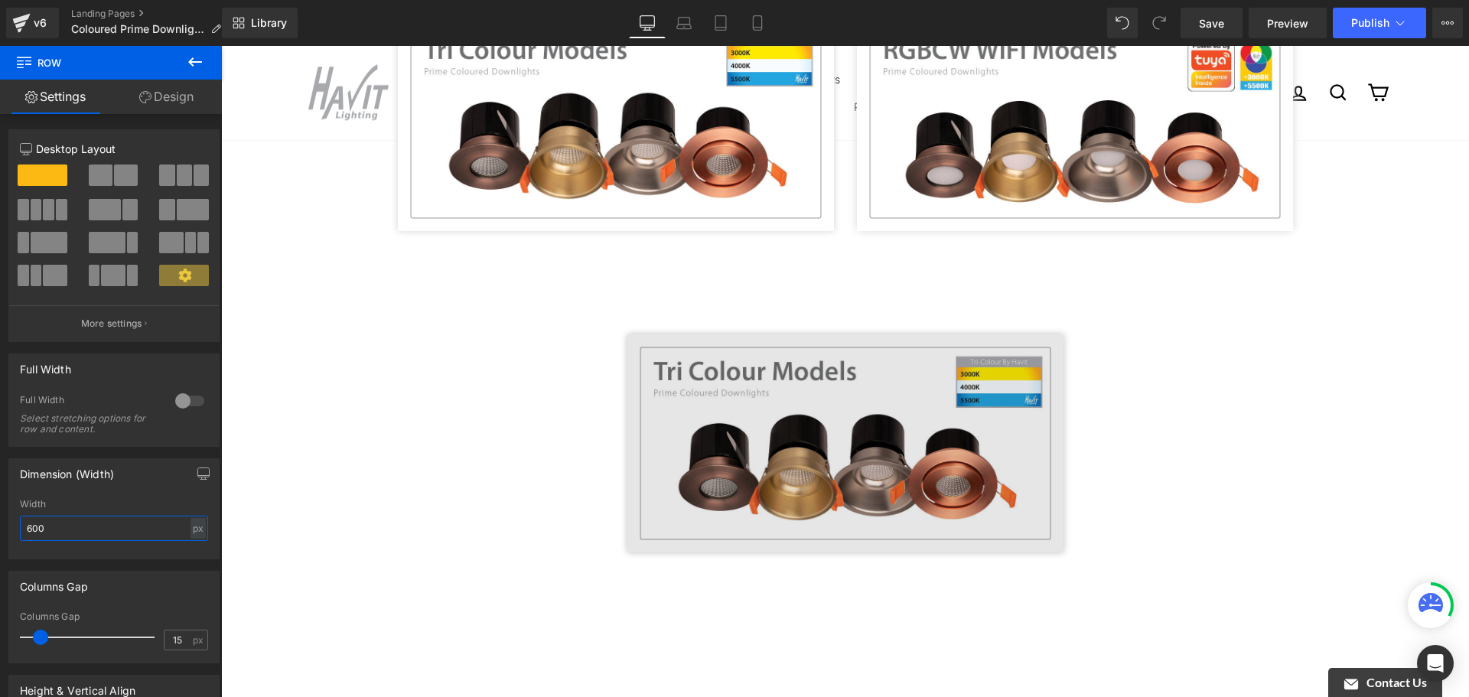
scroll to position [306, 0]
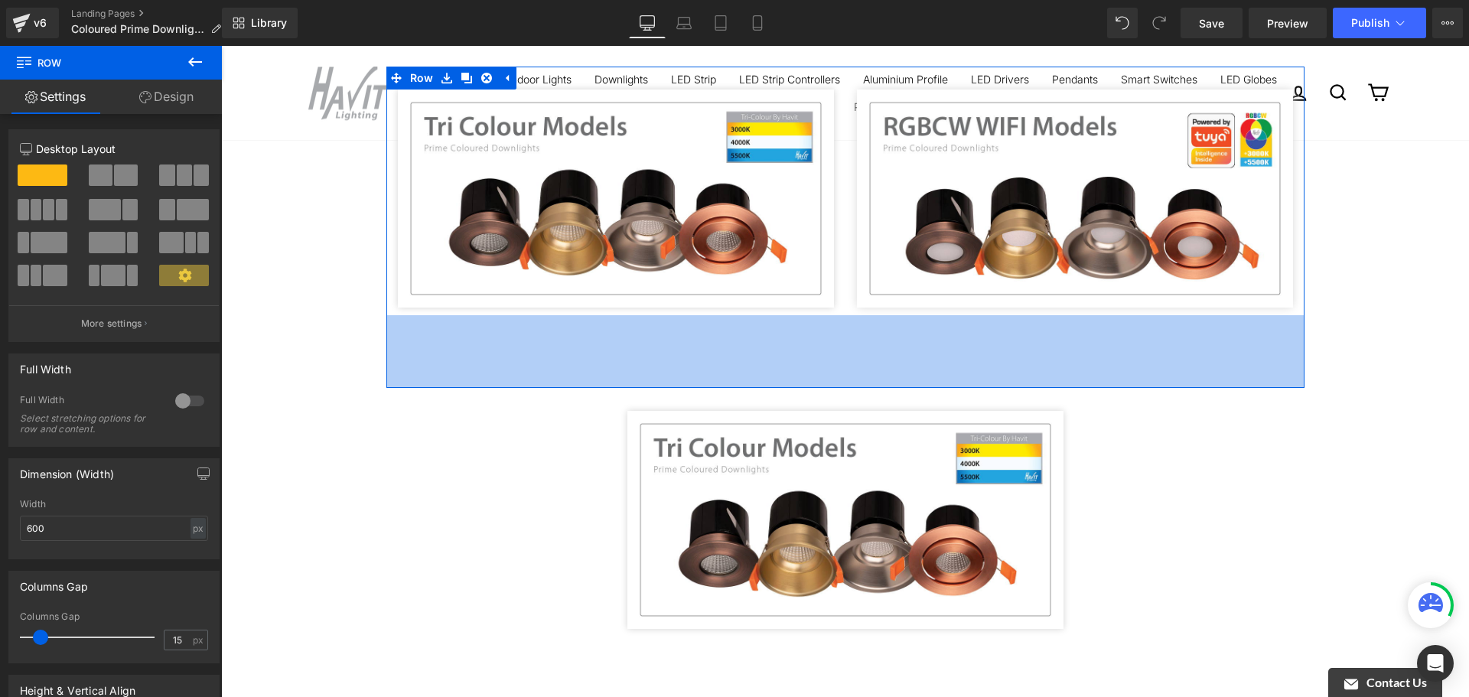
click at [774, 384] on div "Image Image Row Row 95px" at bounding box center [845, 227] width 918 height 321
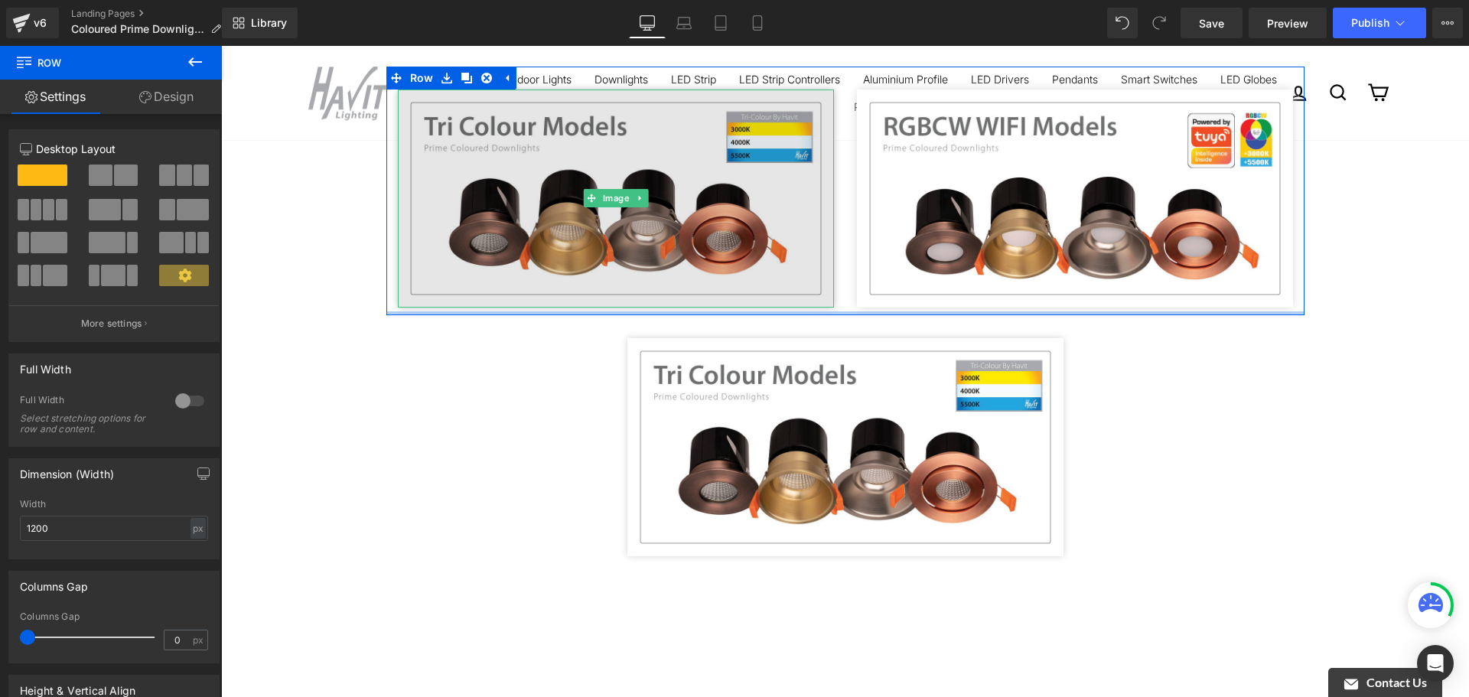
drag, startPoint x: 804, startPoint y: 381, endPoint x: 797, endPoint y: 294, distance: 87.6
click at [796, 295] on div "Image Image Row Row" at bounding box center [845, 191] width 918 height 249
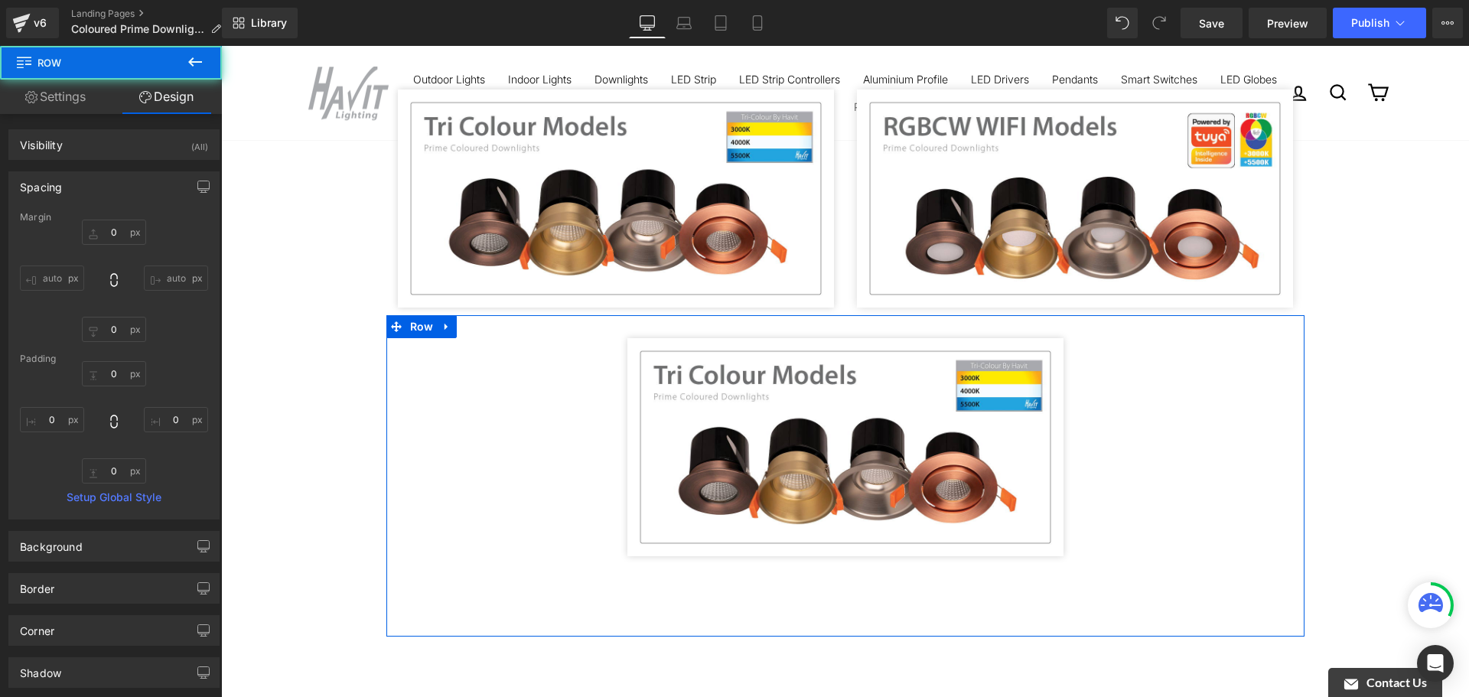
click at [1288, 471] on div "Image Row" at bounding box center [845, 439] width 918 height 249
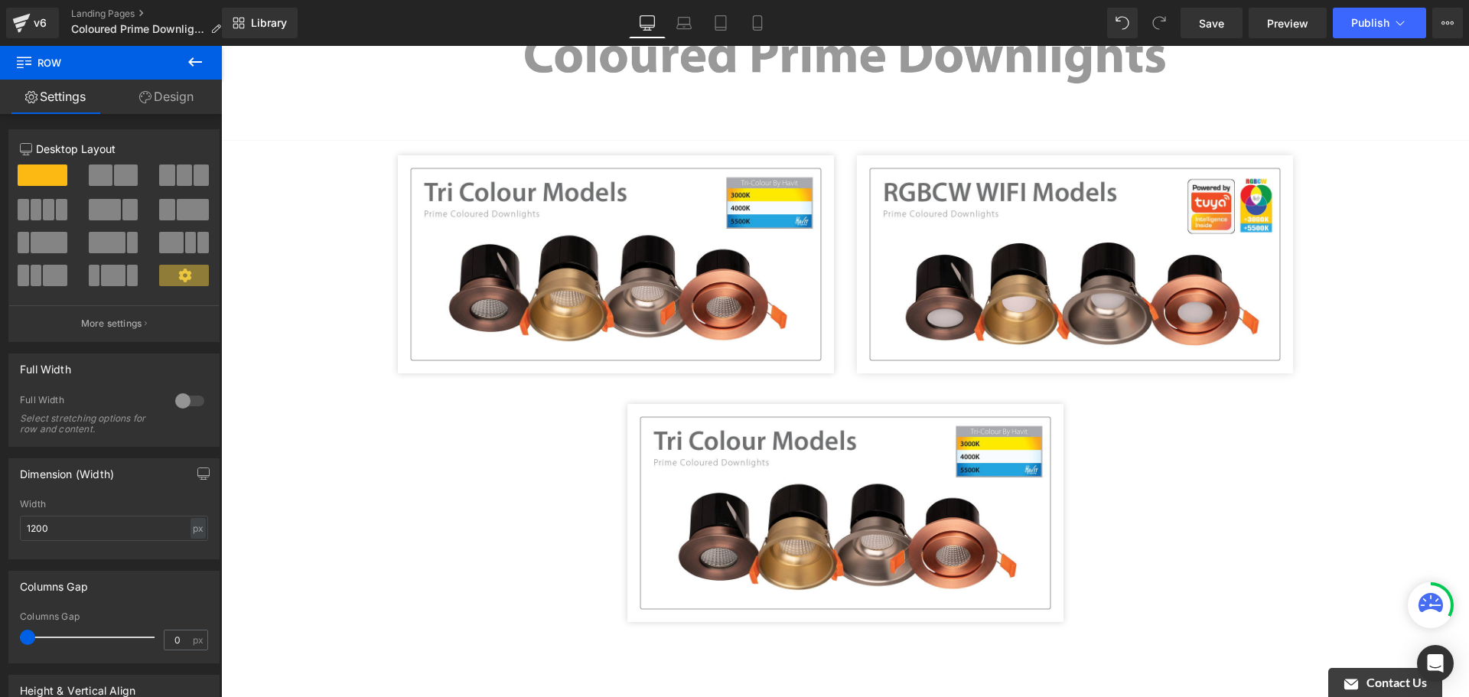
scroll to position [153, 0]
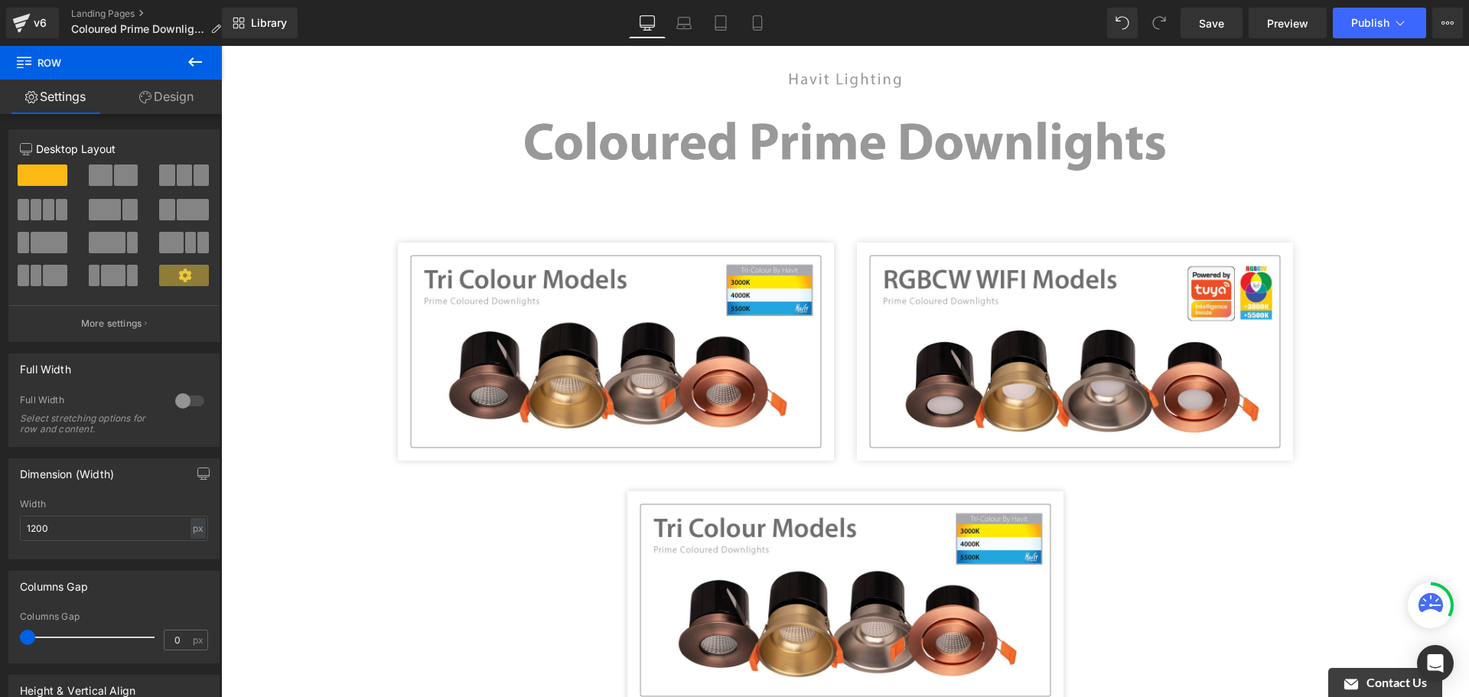
click at [1362, 520] on div "Image Image Image Row Row Image Row Row Select your layout" at bounding box center [845, 507] width 1248 height 970
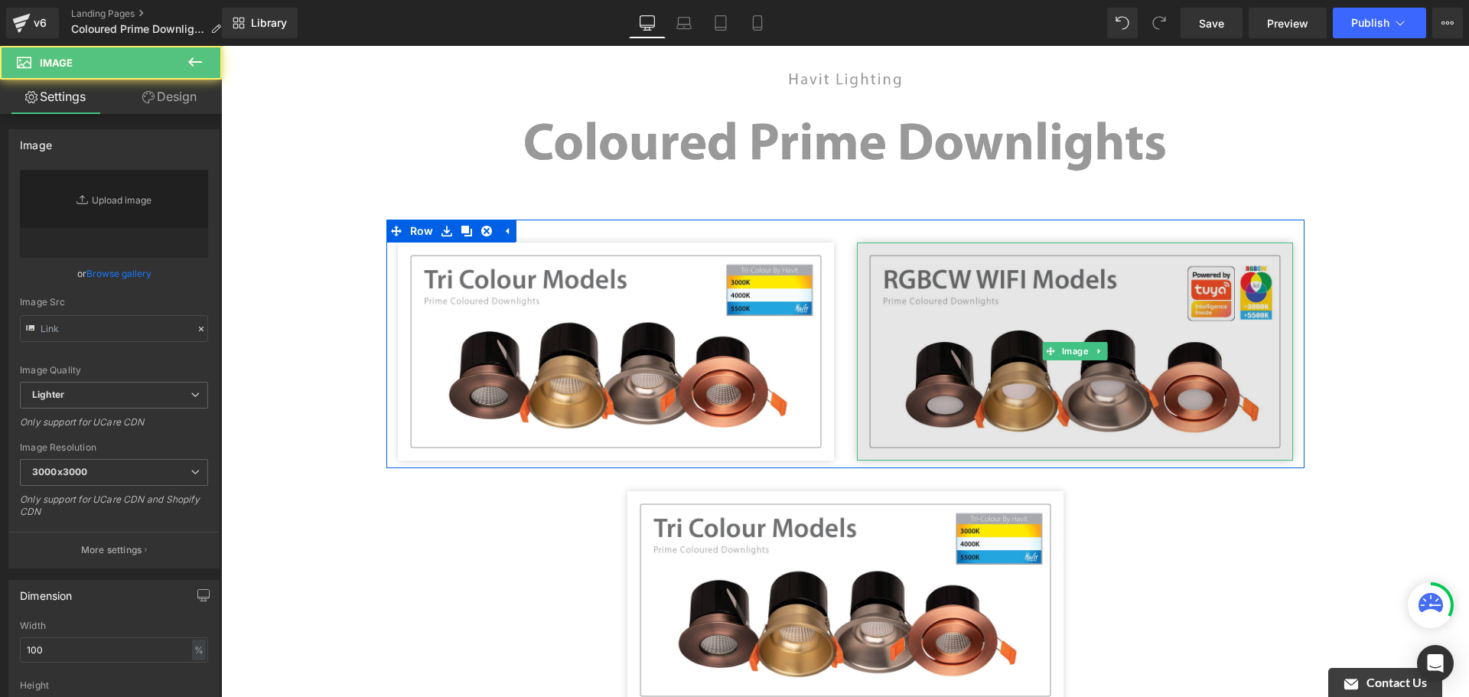
type input "[URL][DOMAIN_NAME]"
click at [1053, 305] on img at bounding box center [1075, 352] width 436 height 218
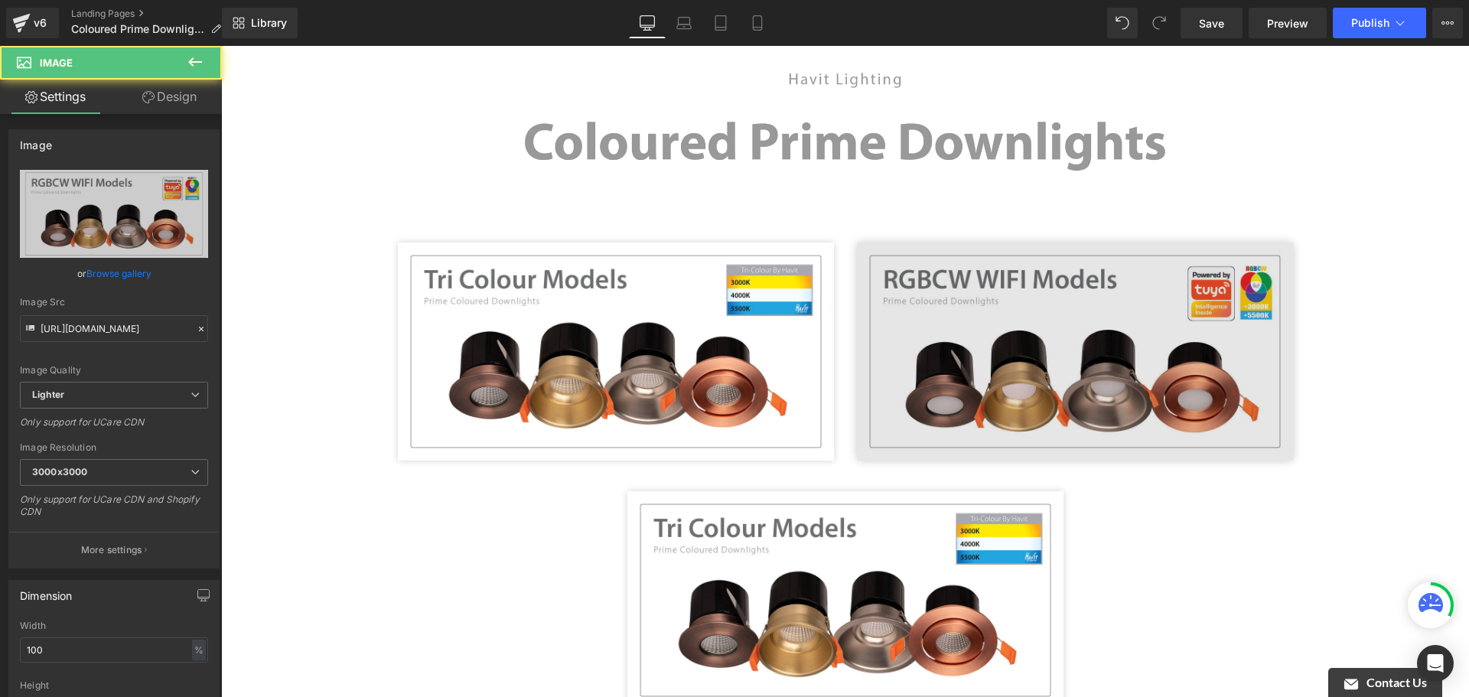
click at [1016, 293] on img at bounding box center [1075, 352] width 436 height 218
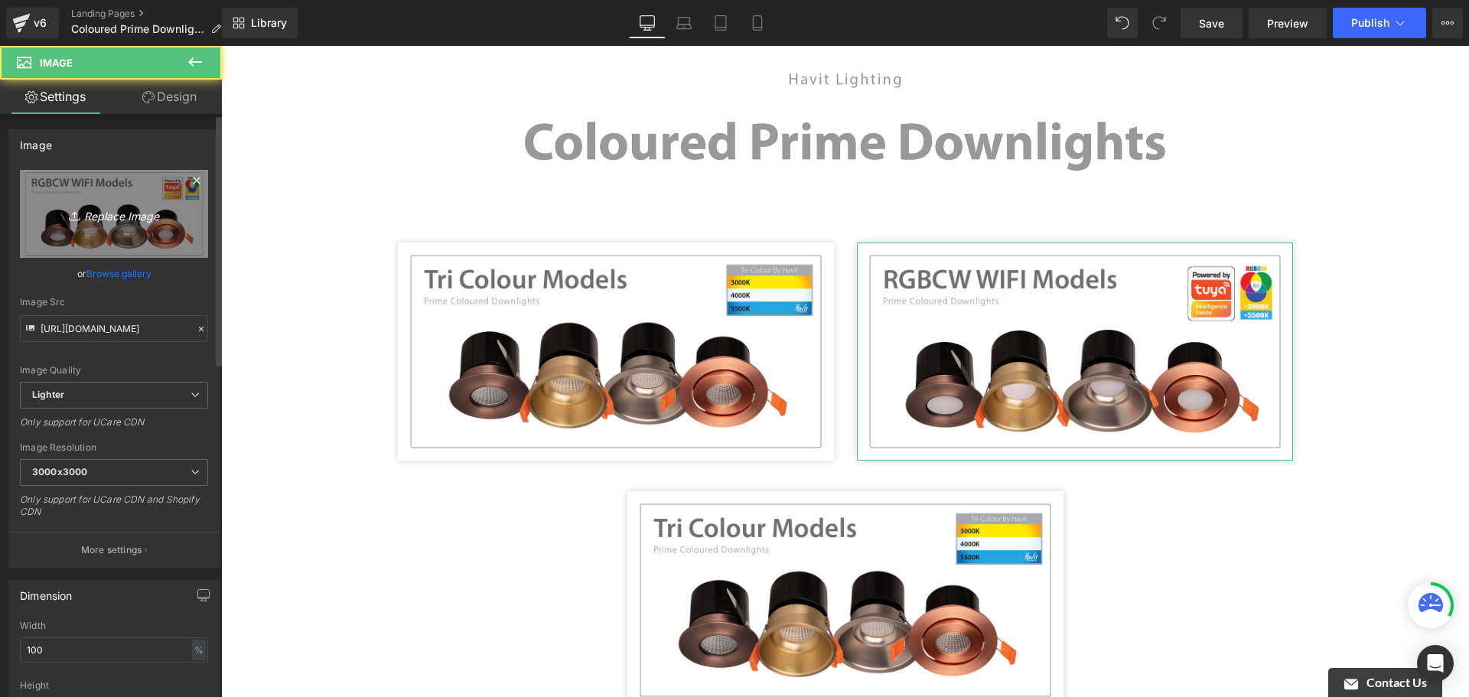
click at [102, 220] on icon "Replace Image" at bounding box center [114, 213] width 122 height 19
type input "C:\fakepath\Prime Donwlights3.jpg"
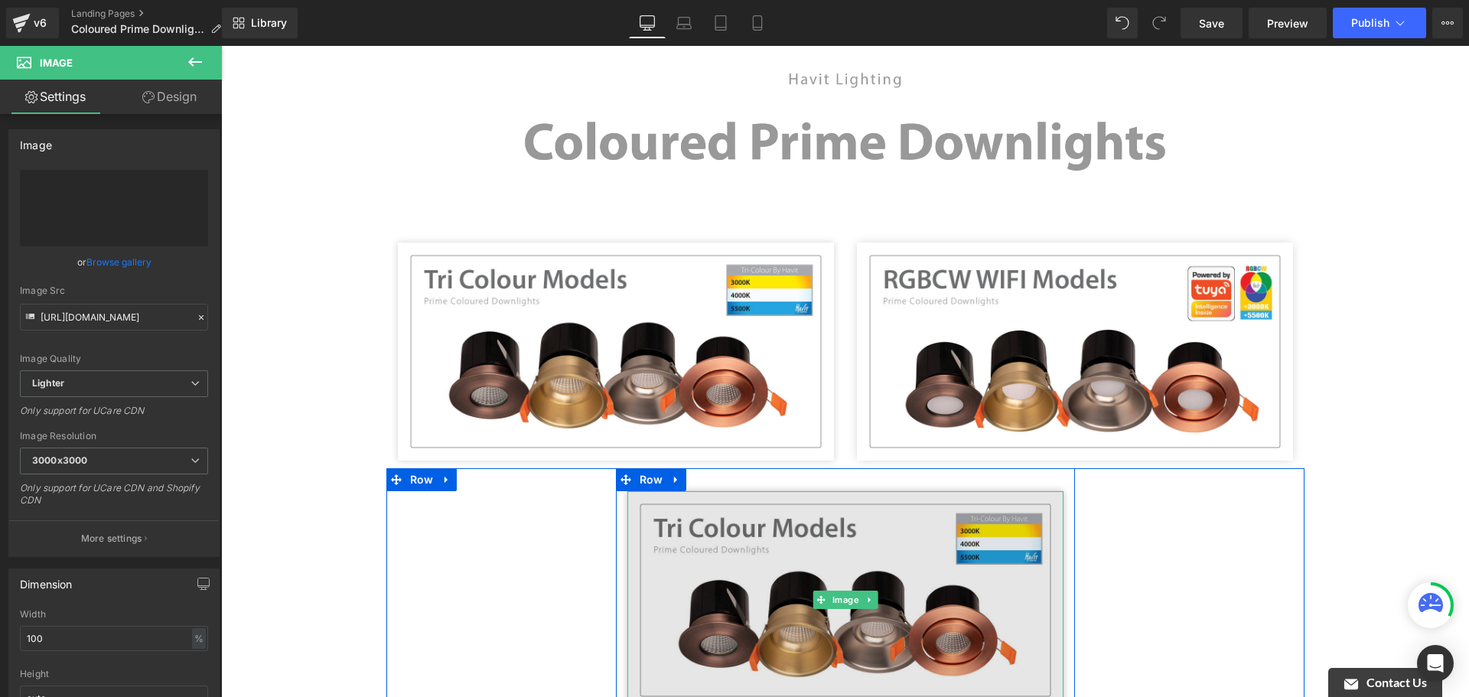
type input "[URL][DOMAIN_NAME]"
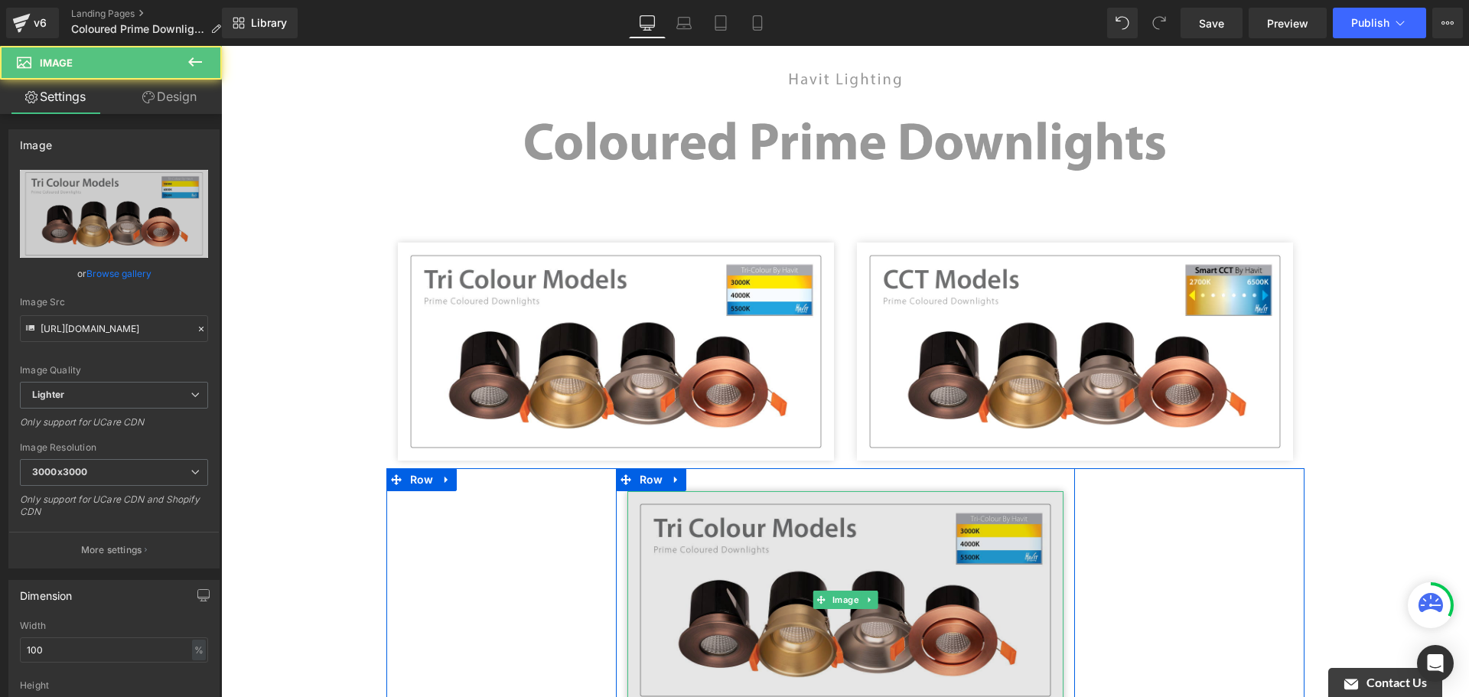
click at [795, 540] on img at bounding box center [846, 600] width 436 height 218
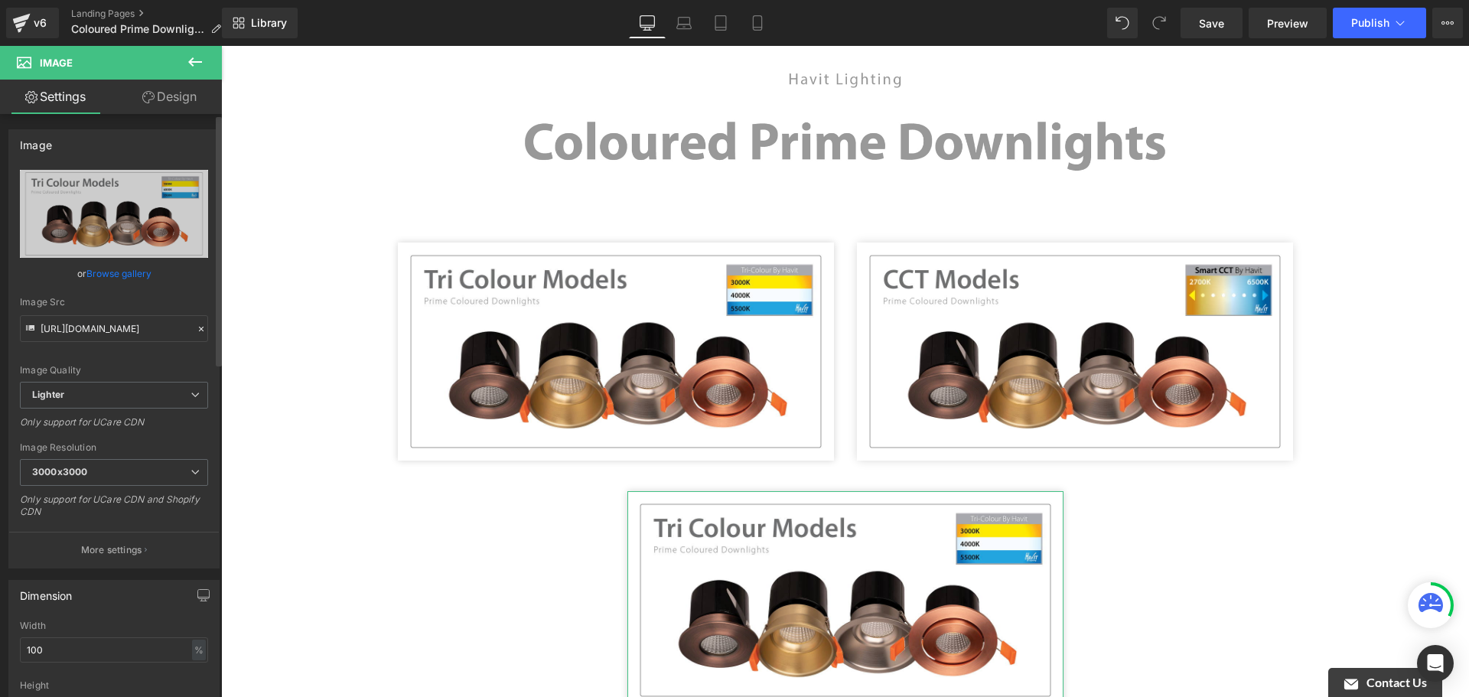
click at [109, 269] on link "Browse gallery" at bounding box center [118, 273] width 65 height 27
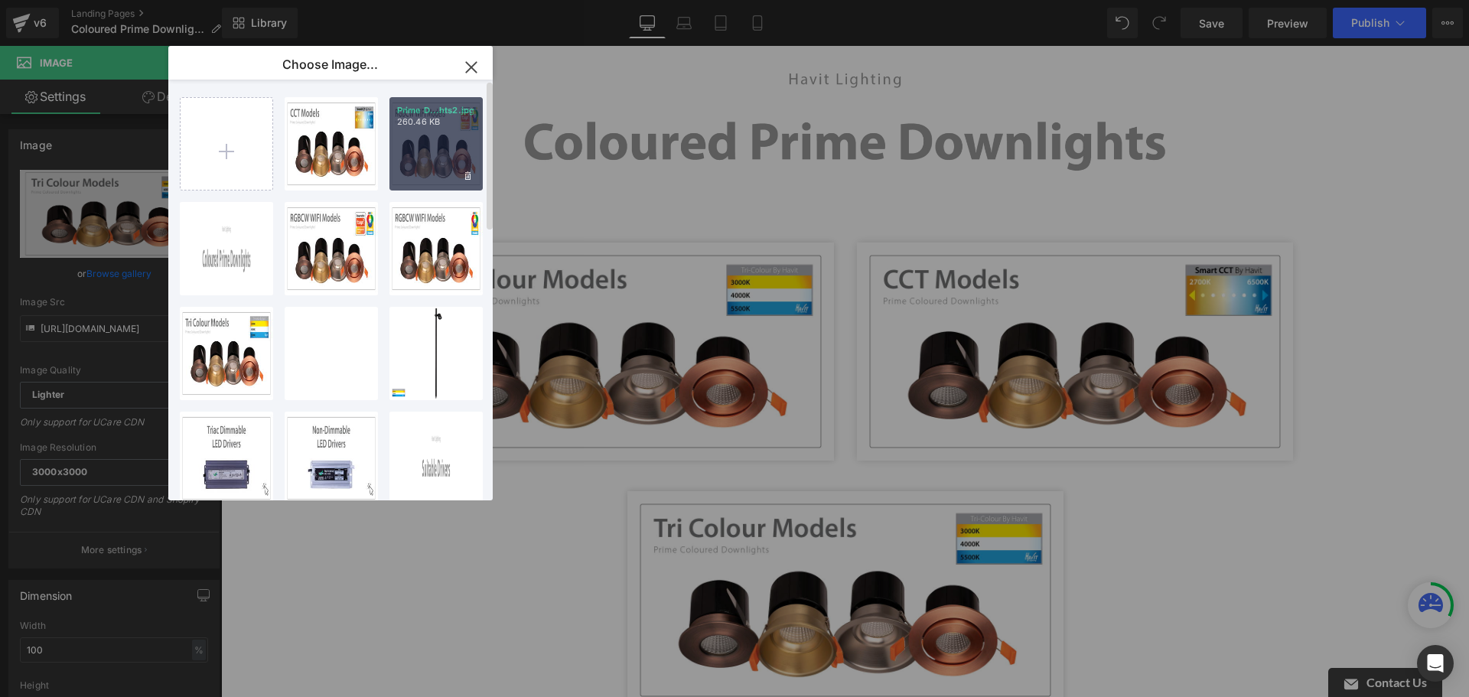
click at [454, 139] on div "Prime D...hts2.jpg 260.46 KB" at bounding box center [436, 143] width 93 height 93
type input "[URL][DOMAIN_NAME]"
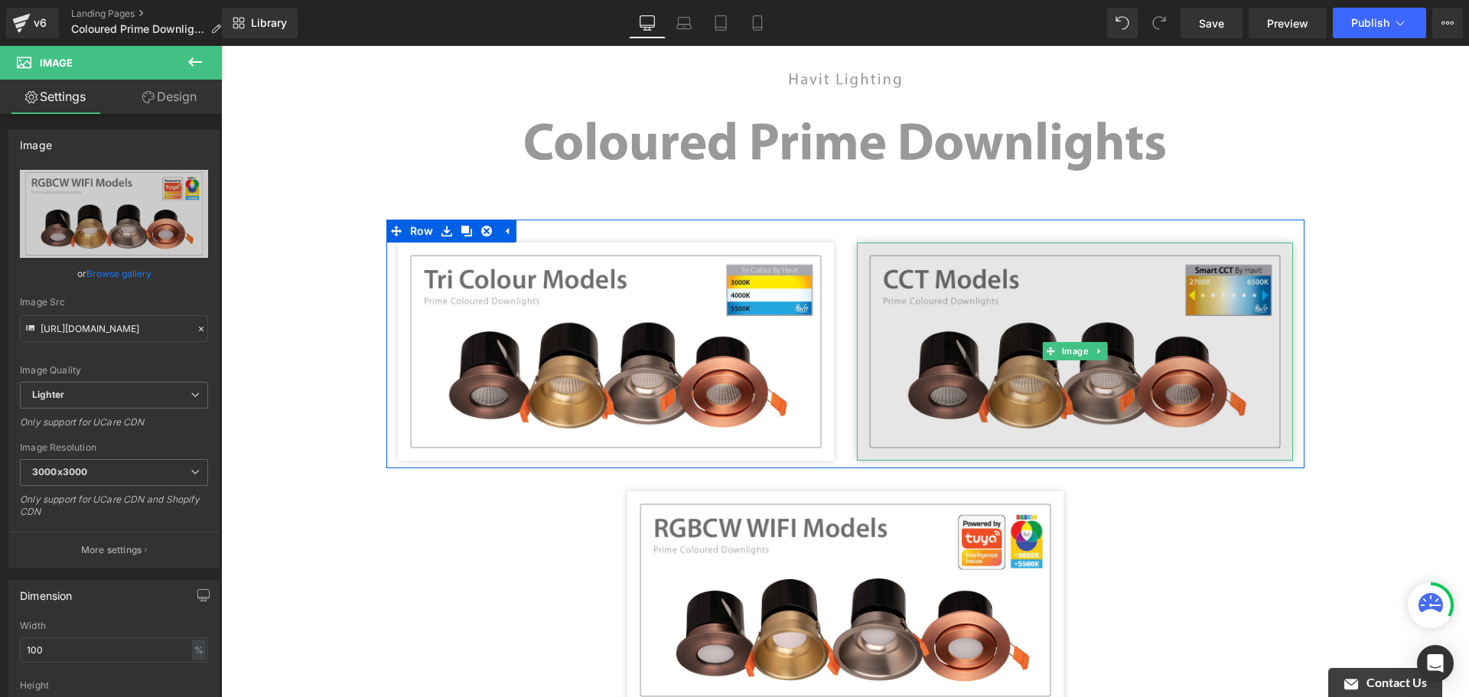
click at [1160, 298] on img at bounding box center [1075, 352] width 436 height 218
click at [1169, 306] on img at bounding box center [1075, 352] width 436 height 218
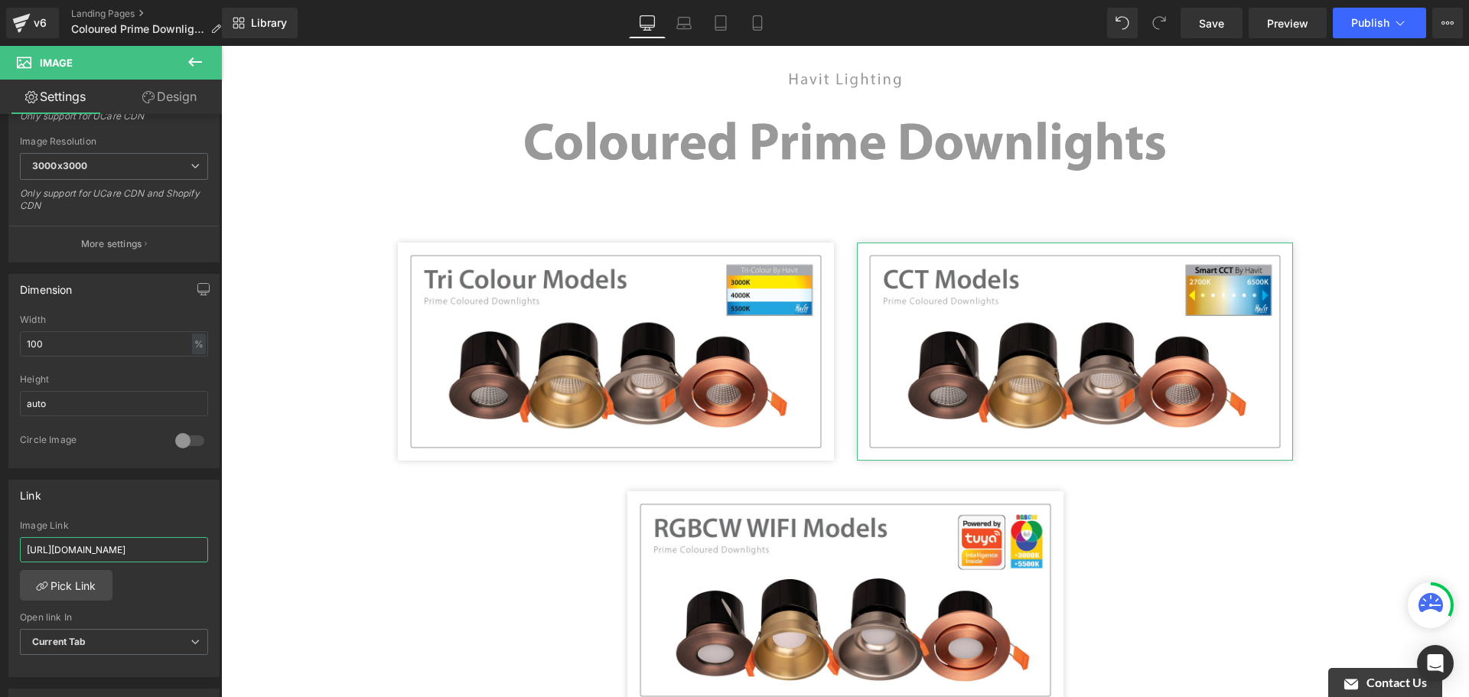
scroll to position [0, 83]
drag, startPoint x: 367, startPoint y: 596, endPoint x: 222, endPoint y: 559, distance: 150.2
click at [166, 552] on input "[URL][DOMAIN_NAME]" at bounding box center [114, 549] width 188 height 25
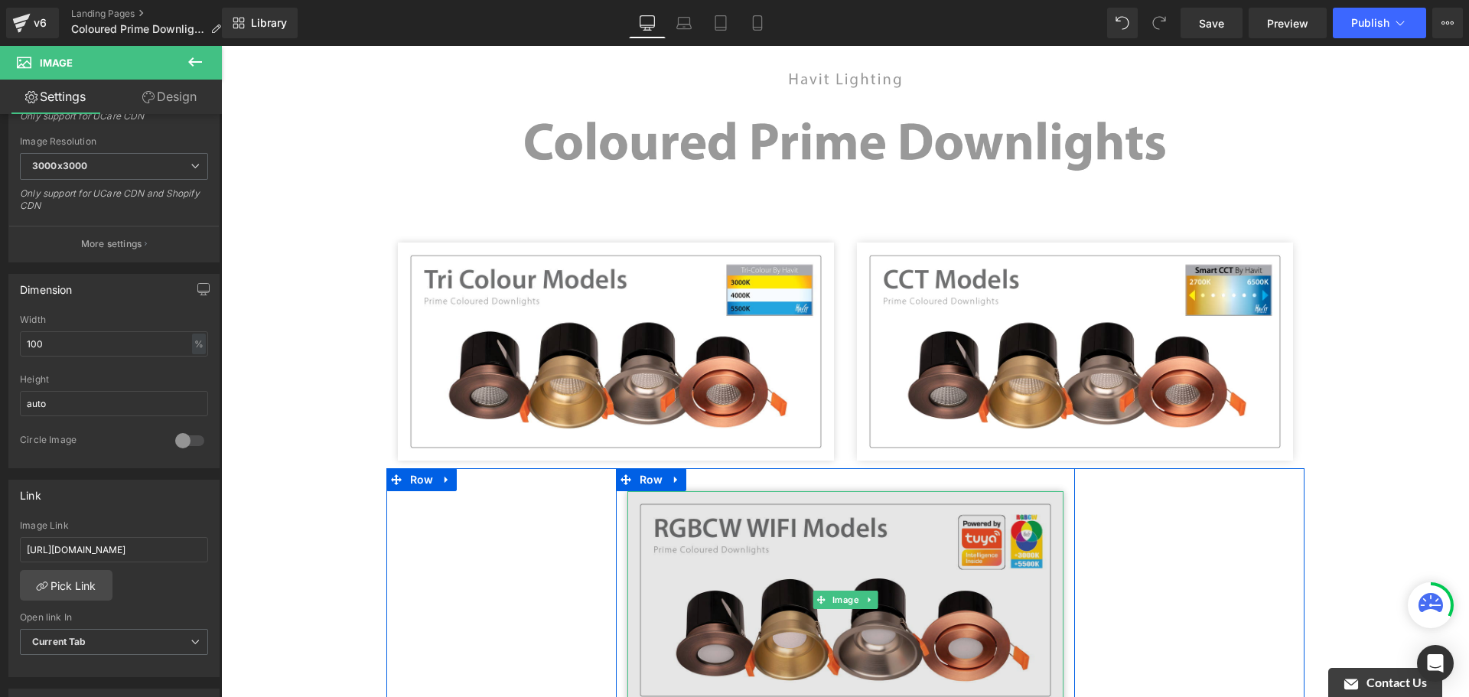
click at [853, 546] on img at bounding box center [846, 600] width 436 height 218
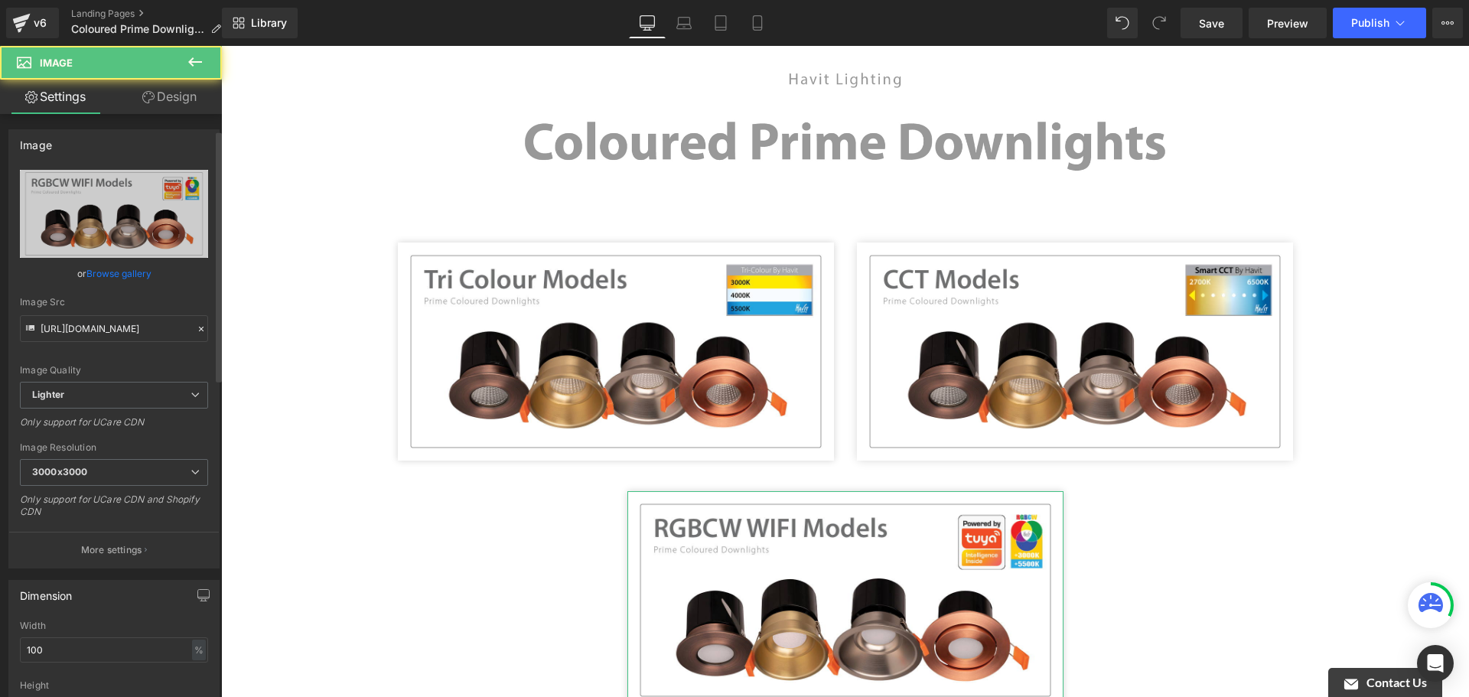
scroll to position [459, 0]
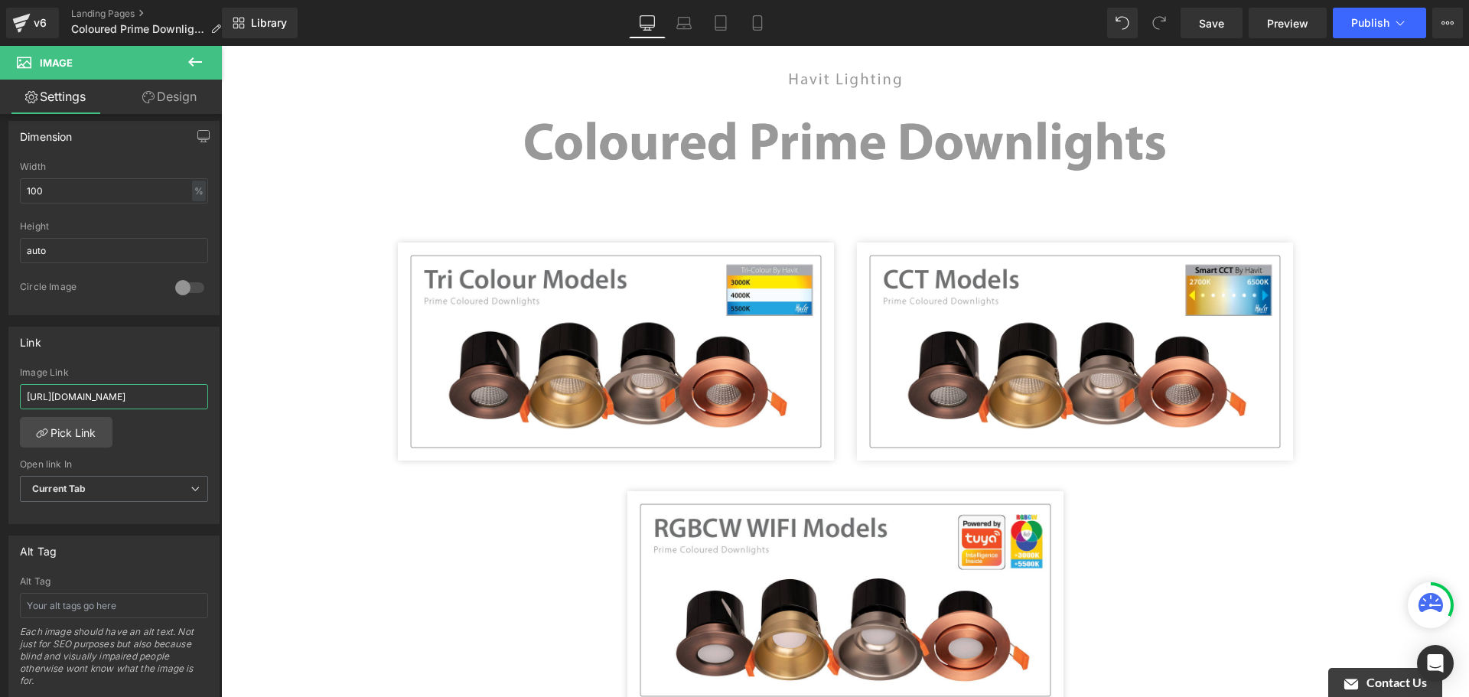
drag, startPoint x: 386, startPoint y: 440, endPoint x: 237, endPoint y: 394, distance: 155.4
click at [178, 401] on input "[URL][DOMAIN_NAME]" at bounding box center [114, 396] width 188 height 25
paste input "rgbcw-wifi"
type input "[URL][DOMAIN_NAME]"
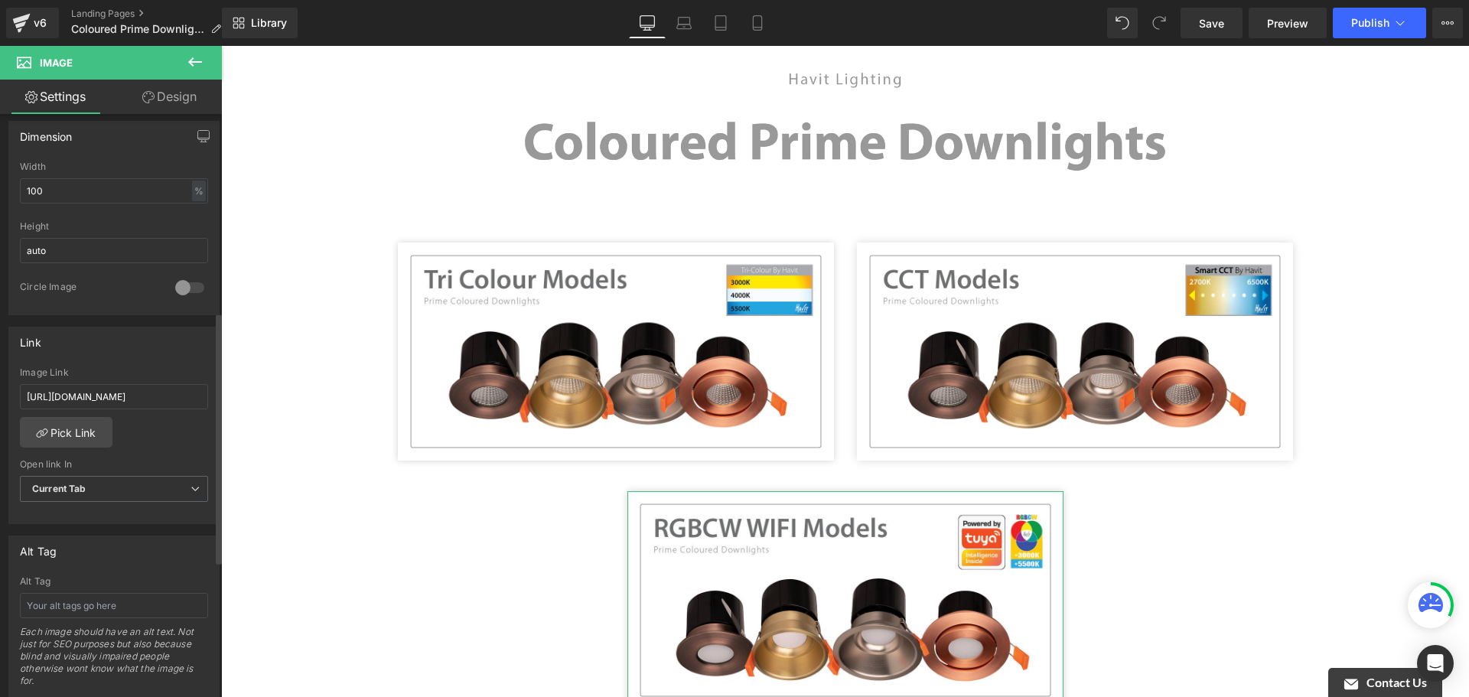
click at [180, 426] on div "[URL][DOMAIN_NAME] Image Link [URL][DOMAIN_NAME] Pick Link Current Tab New Tab …" at bounding box center [114, 445] width 210 height 157
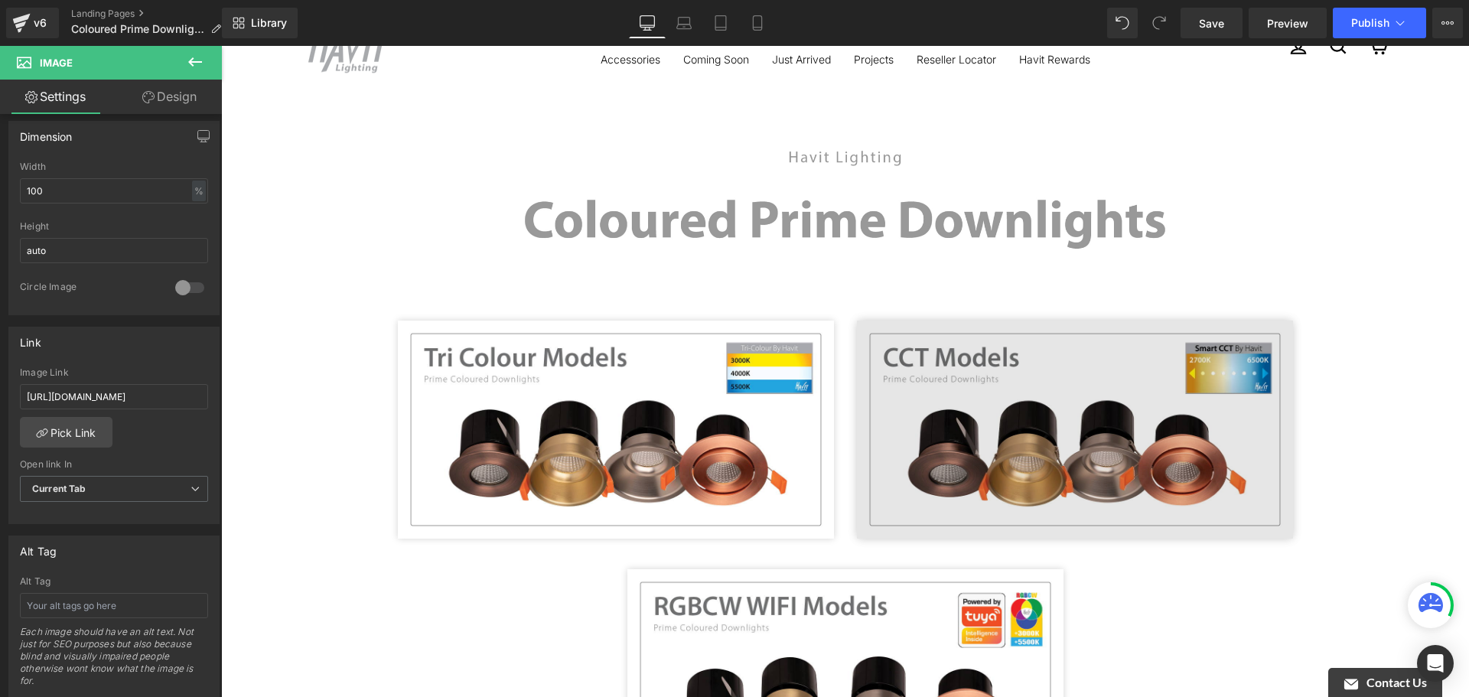
scroll to position [0, 0]
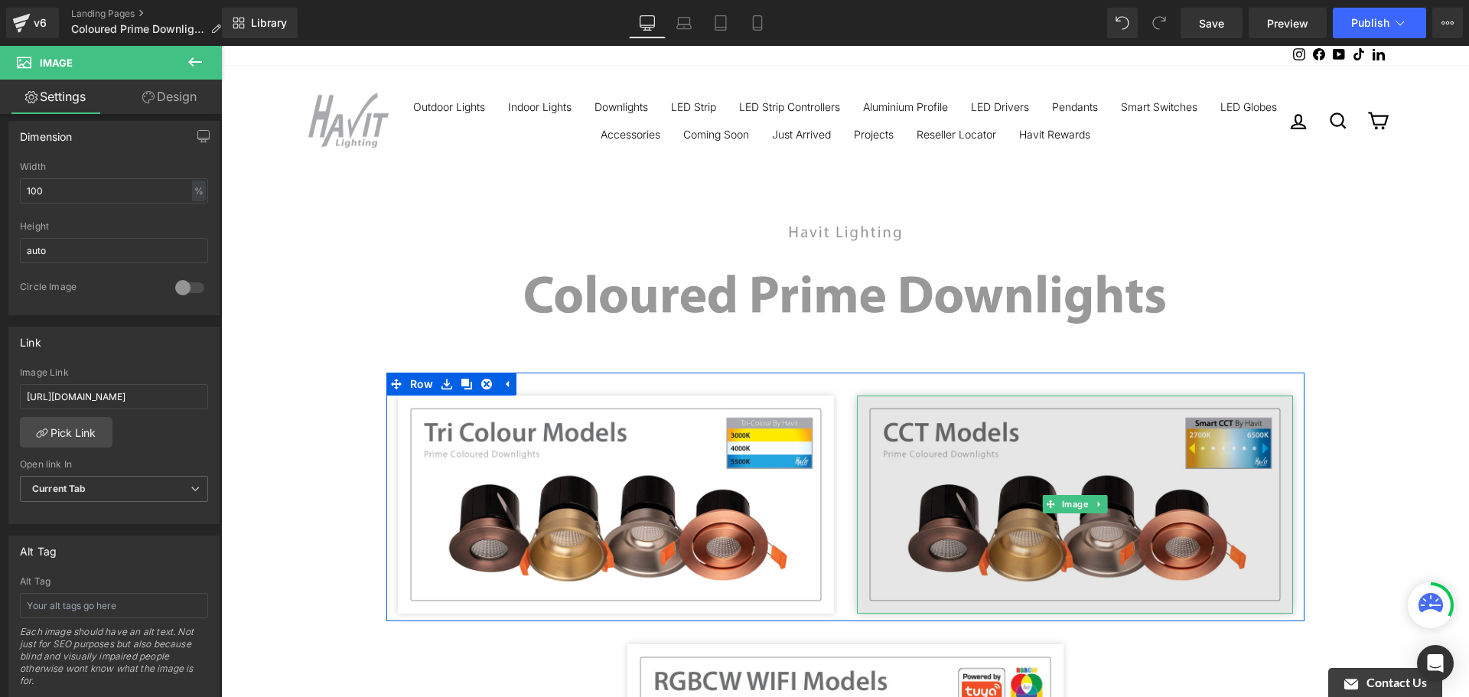
click at [1152, 433] on img at bounding box center [1075, 505] width 436 height 218
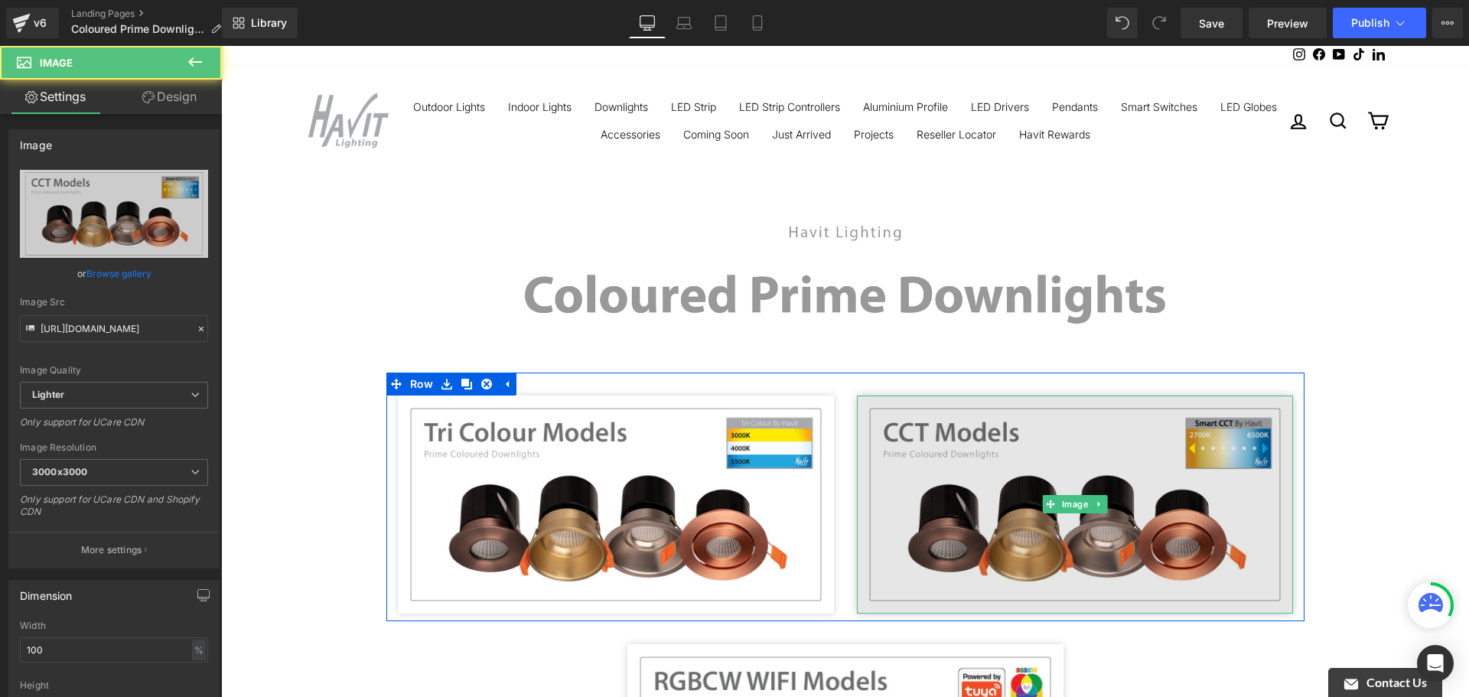
click at [1045, 427] on img at bounding box center [1075, 505] width 436 height 218
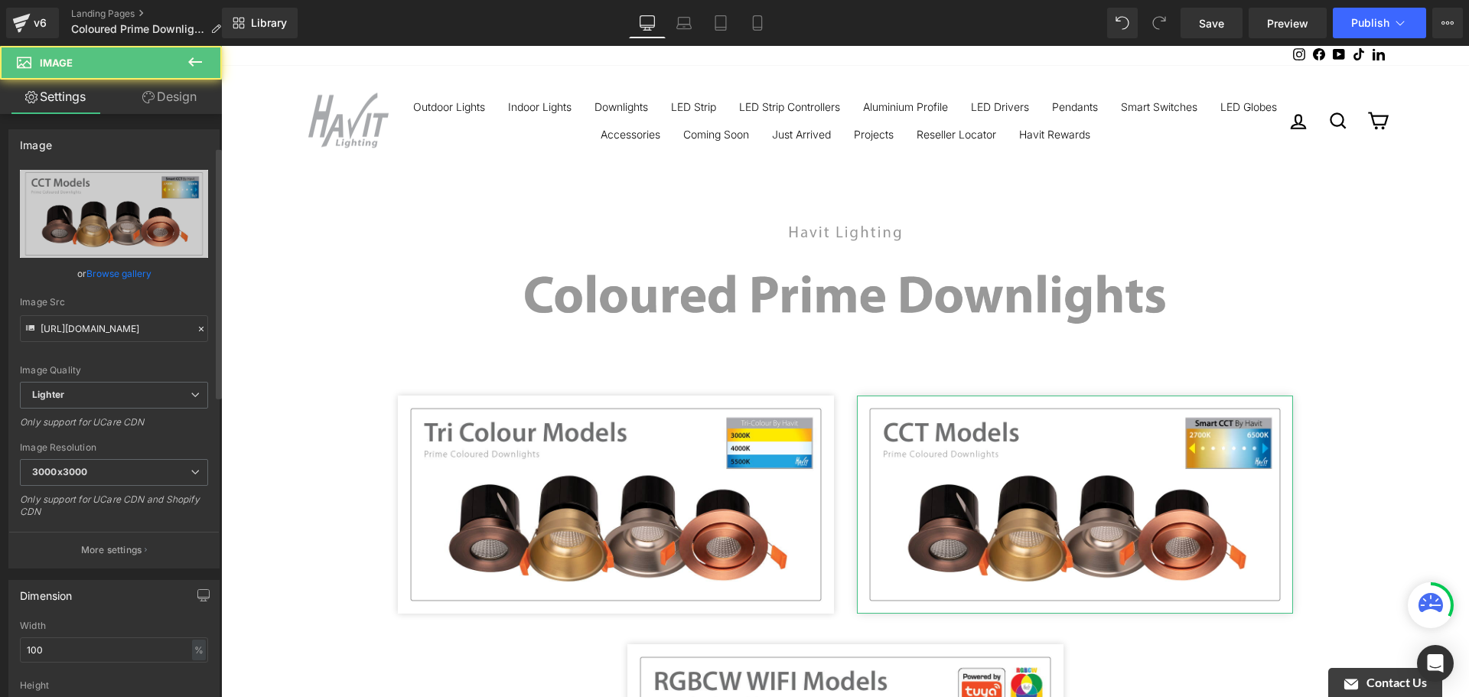
scroll to position [383, 0]
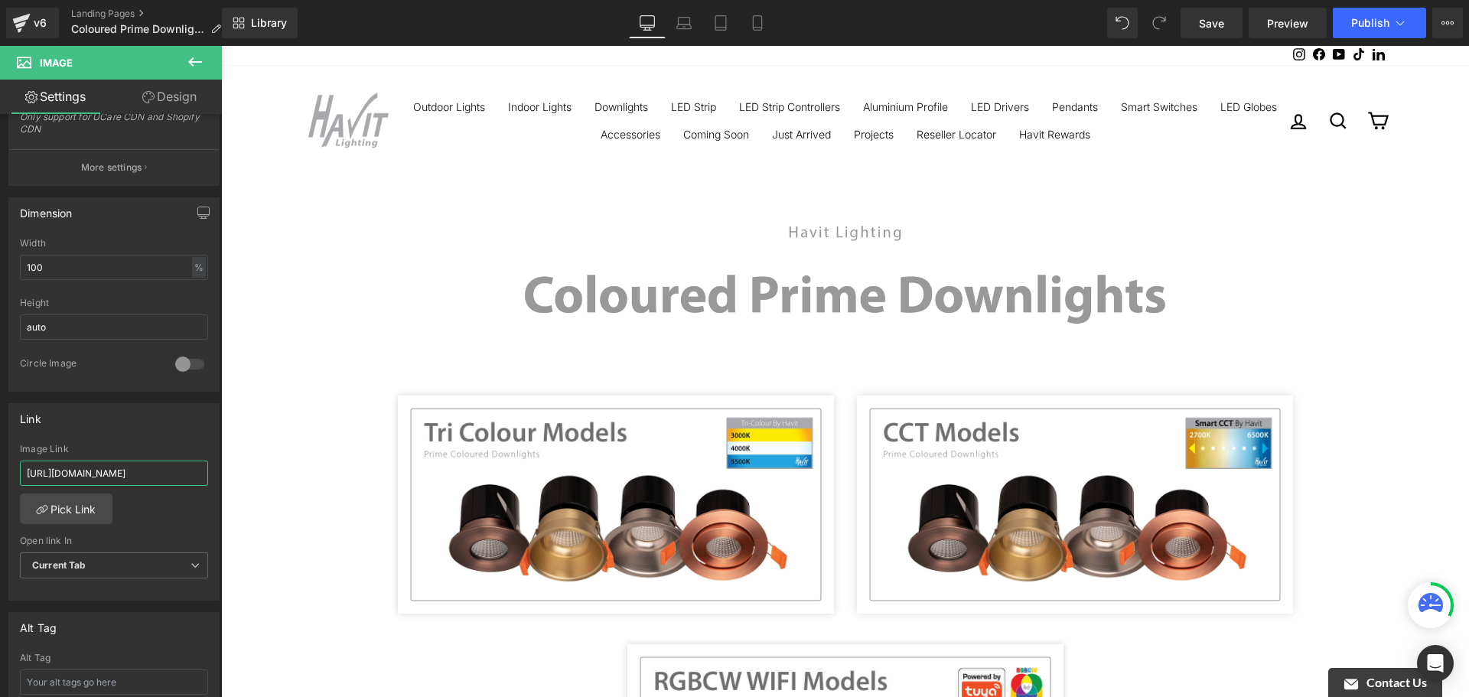
drag, startPoint x: 354, startPoint y: 513, endPoint x: 258, endPoint y: 467, distance: 106.8
click at [134, 475] on input "[URL][DOMAIN_NAME]" at bounding box center [114, 473] width 188 height 25
paste input "coloured-prime-cct-downlight"
type input "[URL][DOMAIN_NAME]"
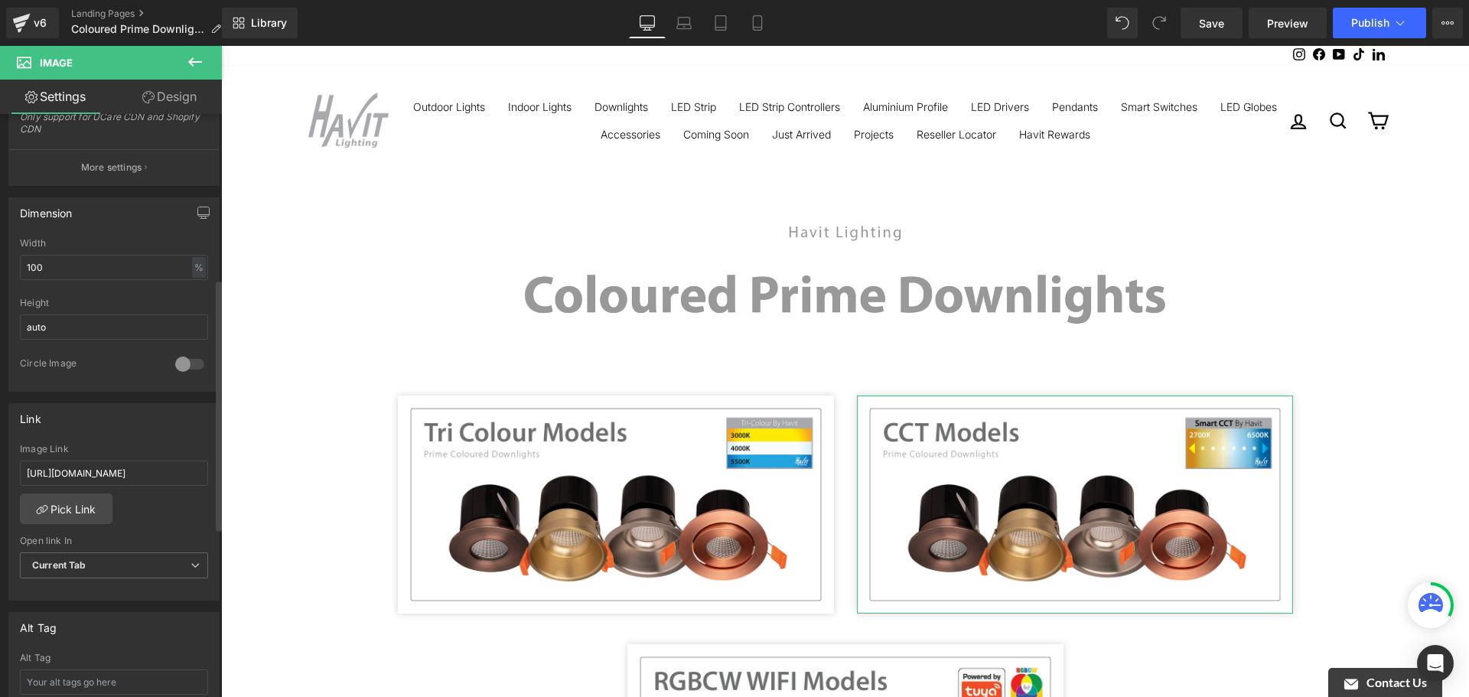
click at [158, 445] on div "Image Link" at bounding box center [114, 449] width 188 height 11
click at [1227, 20] on link "Save" at bounding box center [1212, 23] width 62 height 31
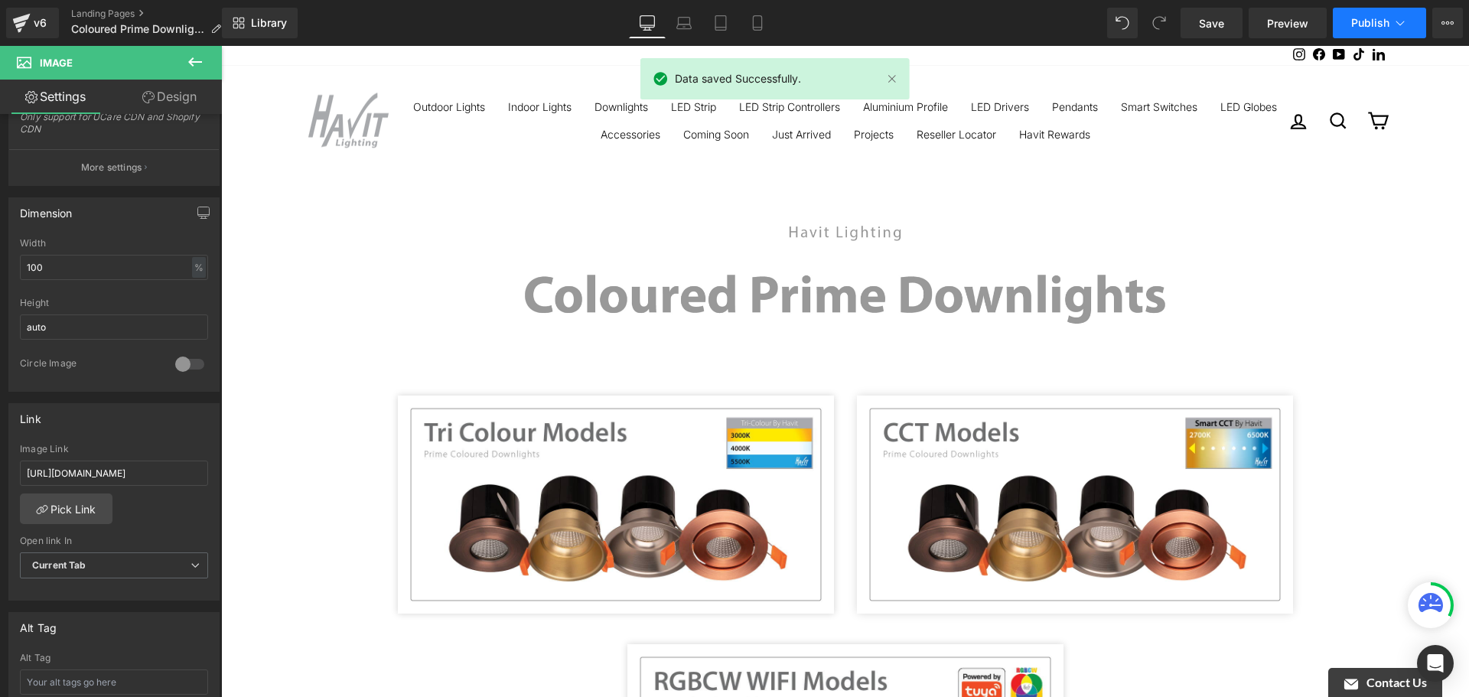
click at [1372, 24] on span "Publish" at bounding box center [1371, 23] width 38 height 12
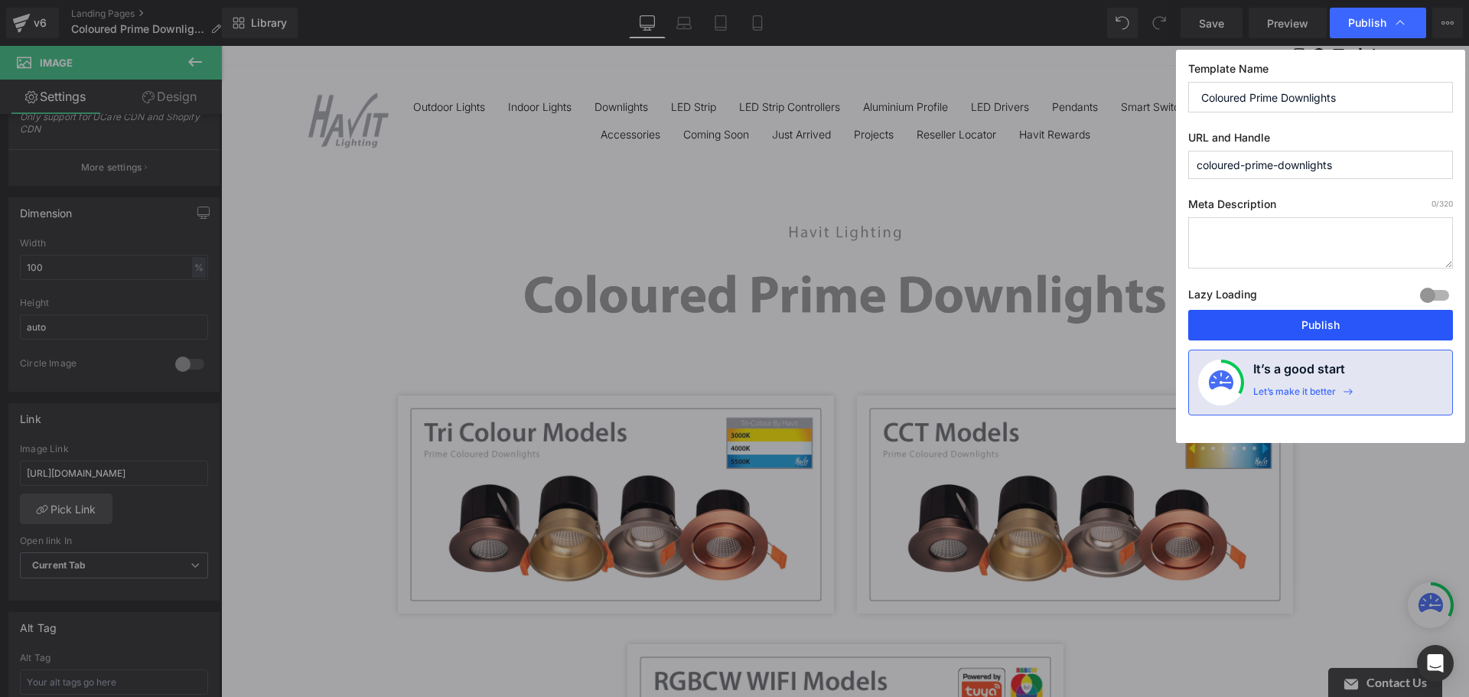
click at [1294, 332] on button "Publish" at bounding box center [1321, 325] width 265 height 31
